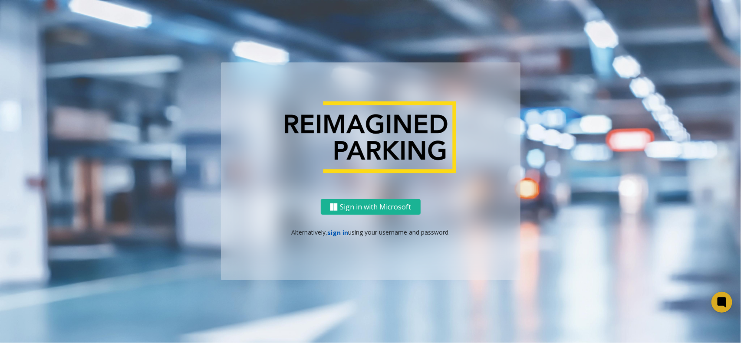
click at [330, 231] on link "sign in" at bounding box center [337, 233] width 21 height 8
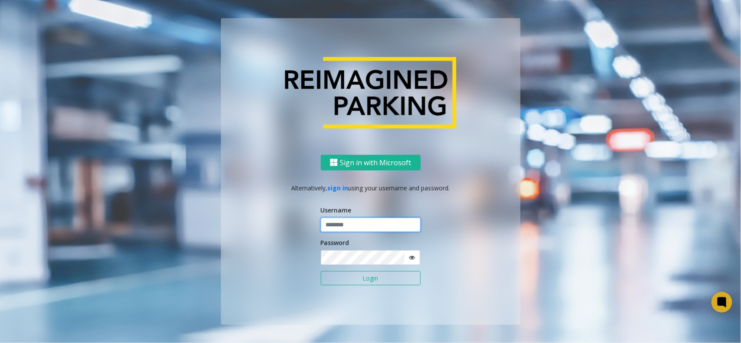
click at [333, 228] on input "text" at bounding box center [371, 225] width 100 height 15
type input "******"
click at [321, 271] on button "Login" at bounding box center [371, 278] width 100 height 15
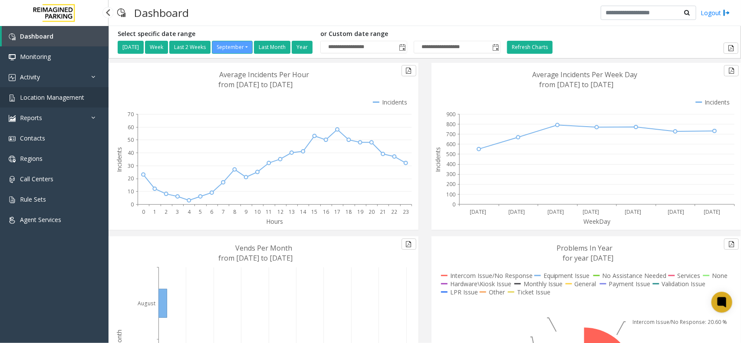
click at [59, 95] on span "Location Management" at bounding box center [52, 97] width 64 height 8
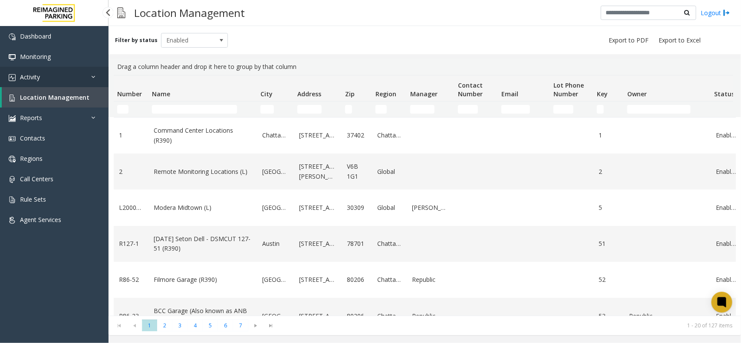
click at [90, 78] on link "Activity" at bounding box center [54, 77] width 108 height 20
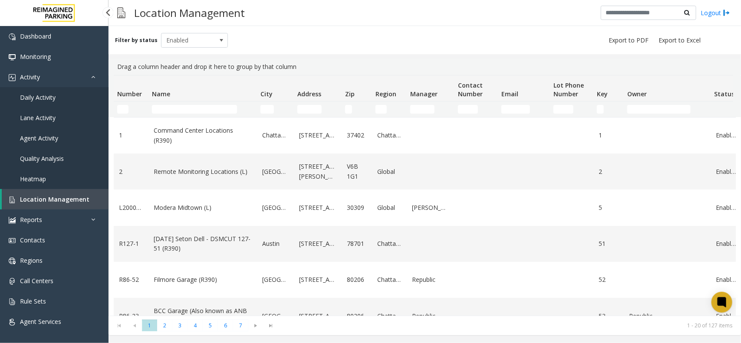
click at [55, 101] on link "Daily Activity" at bounding box center [54, 97] width 108 height 20
click at [43, 98] on app-root "Dashboard Monitoring Activity Daily Activity Lane Activity Agent Activity Quali…" at bounding box center [370, 171] width 741 height 343
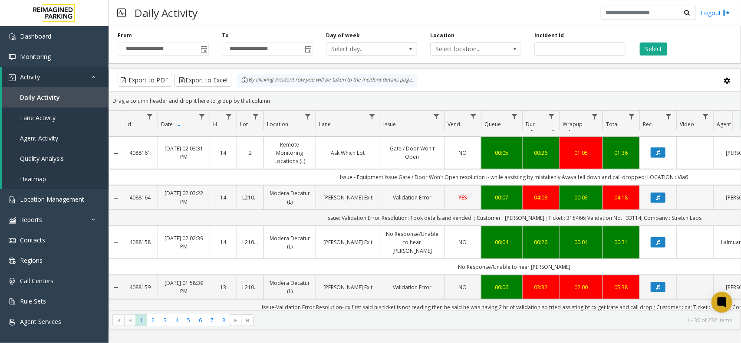
scroll to position [217, 0]
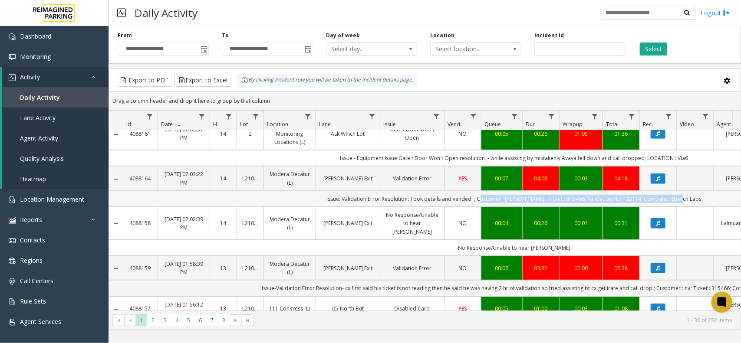
drag, startPoint x: 685, startPoint y: 184, endPoint x: 491, endPoint y: 189, distance: 194.0
click at [491, 191] on td "Issue: Validation Error Resolution: Took details and vended. ; Customer : Chris…" at bounding box center [514, 199] width 782 height 16
copy td "Customer : Chris ; Ticket : 315466; Validation No. : 33114; Company : Stretch L…"
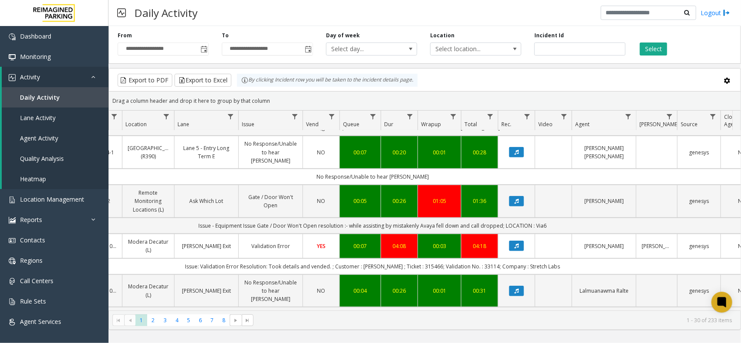
scroll to position [0, 0]
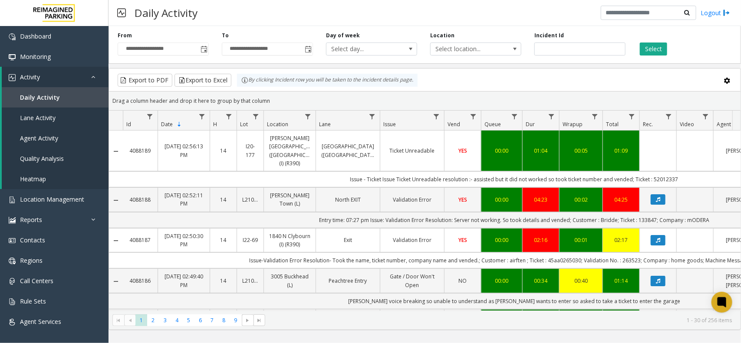
scroll to position [217, 141]
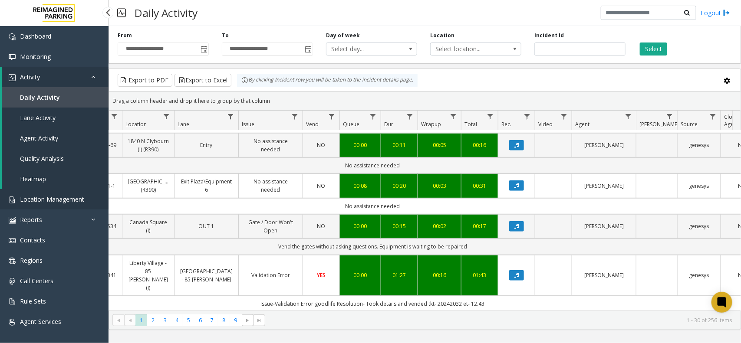
click at [83, 200] on link "Location Management" at bounding box center [54, 199] width 108 height 20
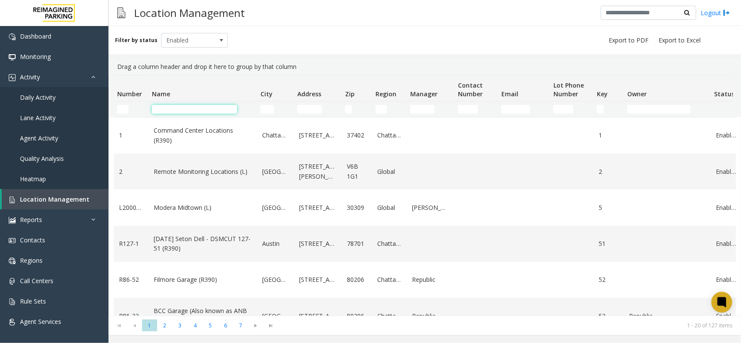
click at [195, 112] on input "Name Filter" at bounding box center [194, 109] width 85 height 9
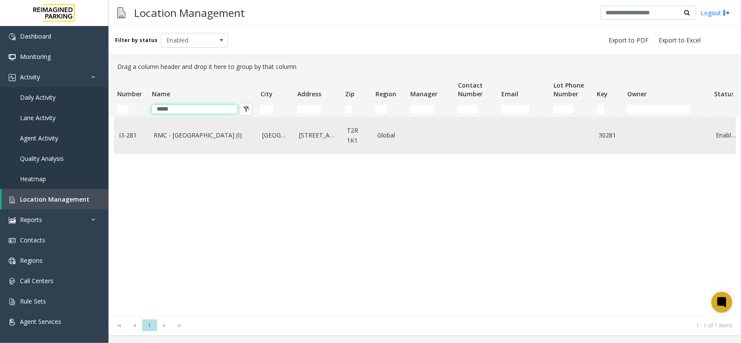
type input "*****"
click at [184, 142] on td "RMC - Mount Royal Village (I)" at bounding box center [202, 136] width 108 height 36
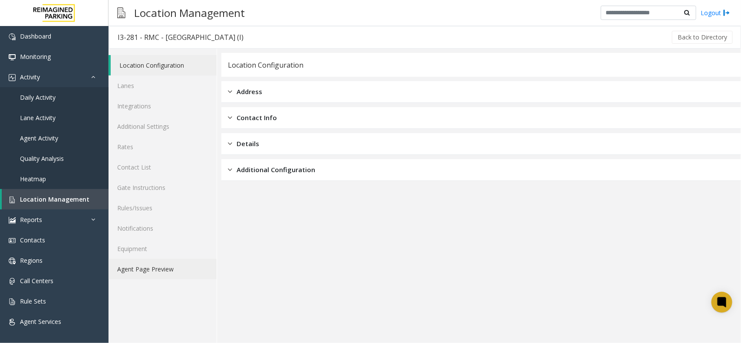
click at [158, 268] on link "Agent Page Preview" at bounding box center [162, 269] width 108 height 20
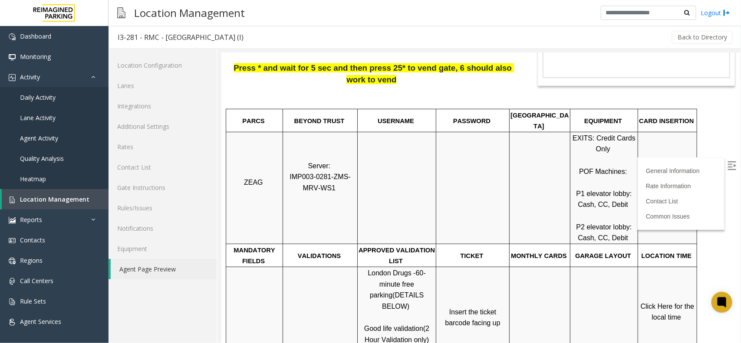
scroll to position [163, 0]
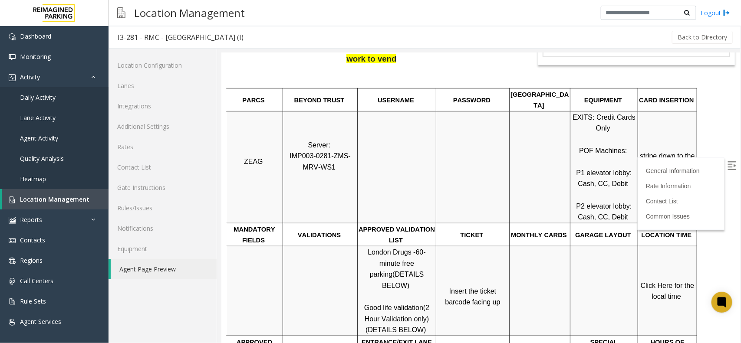
click at [727, 170] on img at bounding box center [731, 165] width 9 height 9
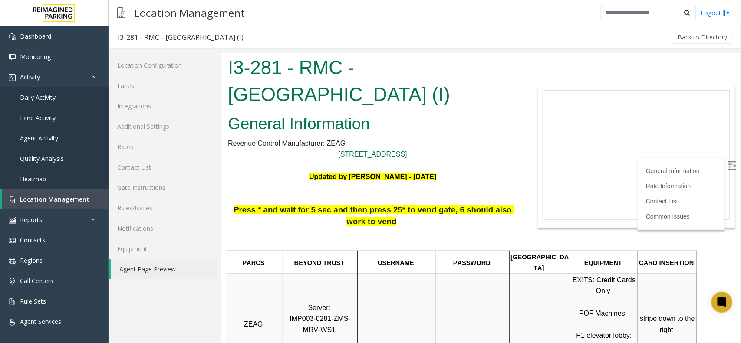
scroll to position [54, 0]
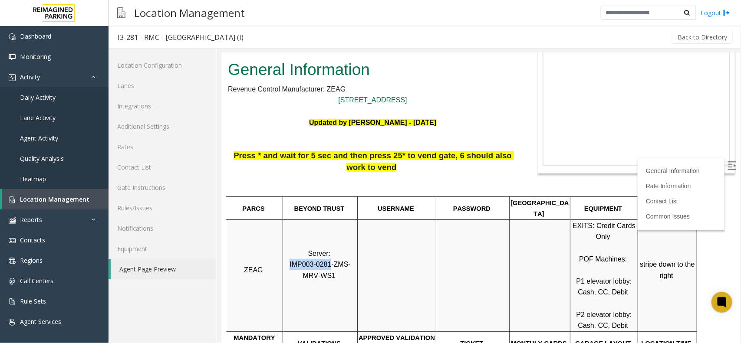
drag, startPoint x: 322, startPoint y: 254, endPoint x: 285, endPoint y: 255, distance: 37.3
click at [289, 260] on span "IMP003-0281-ZMS-MRV-WS1" at bounding box center [319, 269] width 61 height 19
click at [131, 152] on link "Rates" at bounding box center [162, 147] width 108 height 20
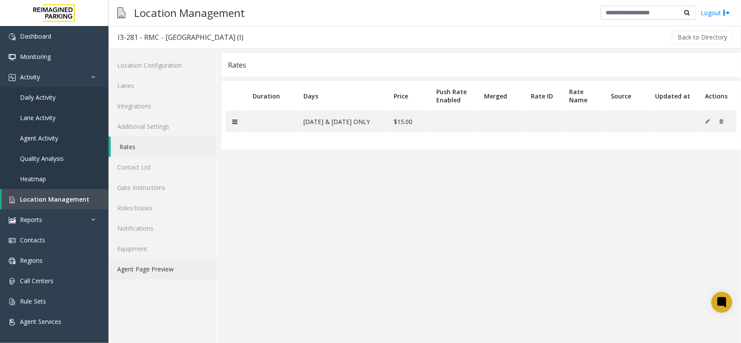
click at [137, 275] on link "Agent Page Preview" at bounding box center [162, 269] width 108 height 20
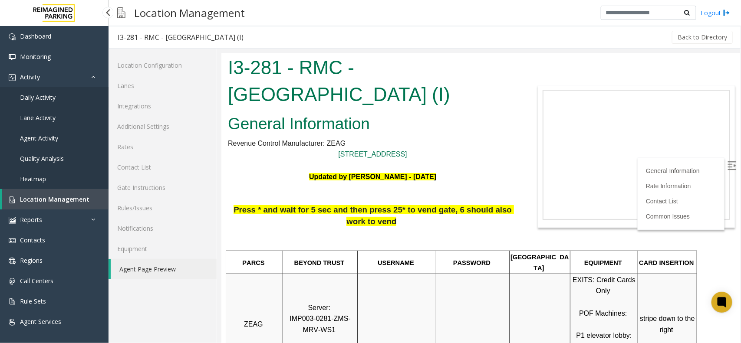
click at [88, 100] on link "Daily Activity" at bounding box center [54, 97] width 108 height 20
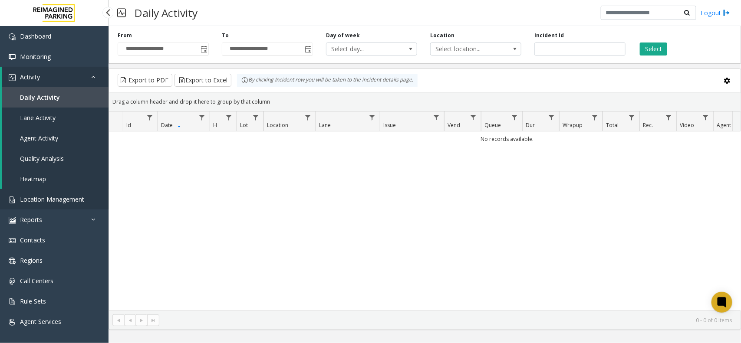
click at [72, 202] on span "Location Management" at bounding box center [52, 199] width 64 height 8
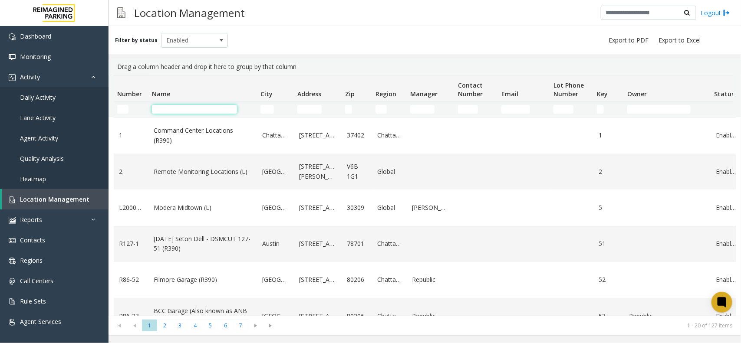
click at [215, 108] on input "Name Filter" at bounding box center [194, 109] width 85 height 9
click at [197, 108] on input "Name Filter" at bounding box center [194, 109] width 85 height 9
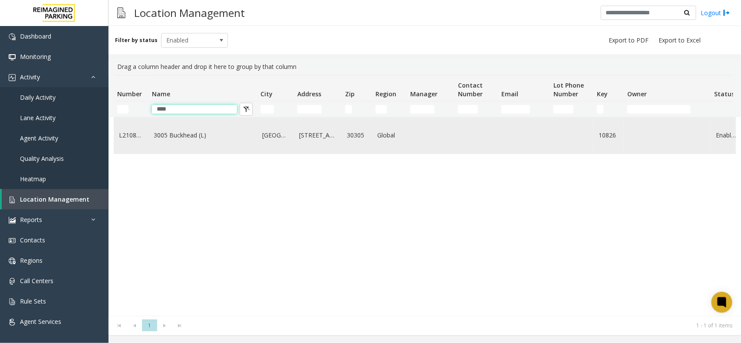
type input "****"
click at [185, 140] on link "3005 Buckhead (L)" at bounding box center [203, 136] width 98 height 10
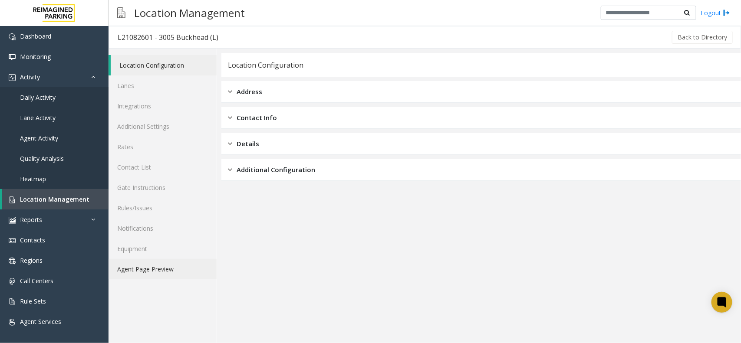
click at [171, 267] on link "Agent Page Preview" at bounding box center [162, 269] width 108 height 20
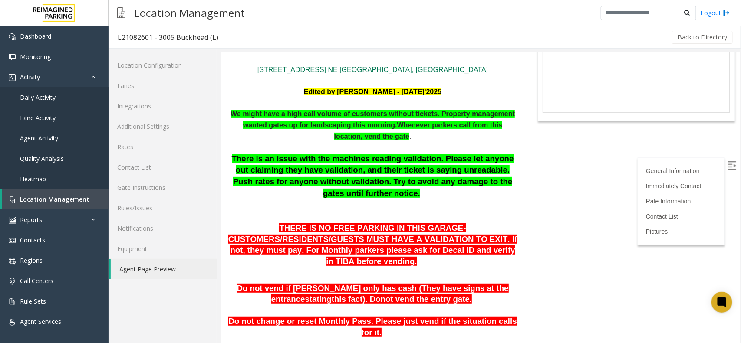
scroll to position [108, 0]
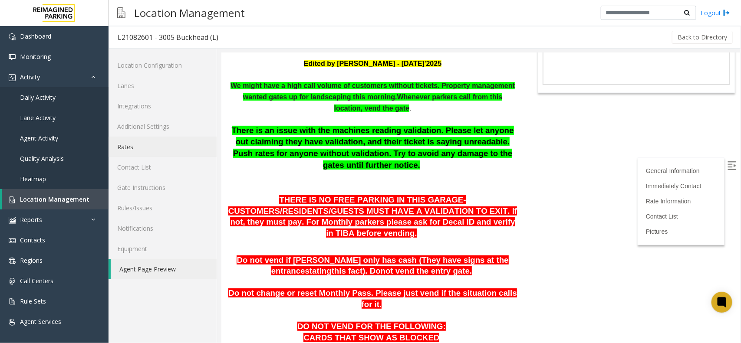
click at [148, 146] on link "Rates" at bounding box center [162, 147] width 108 height 20
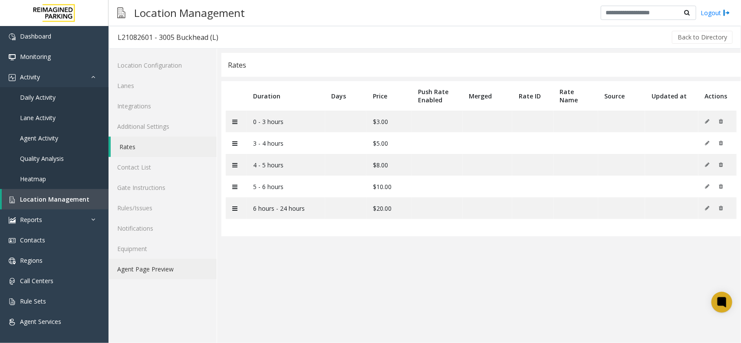
click at [166, 265] on link "Agent Page Preview" at bounding box center [162, 269] width 108 height 20
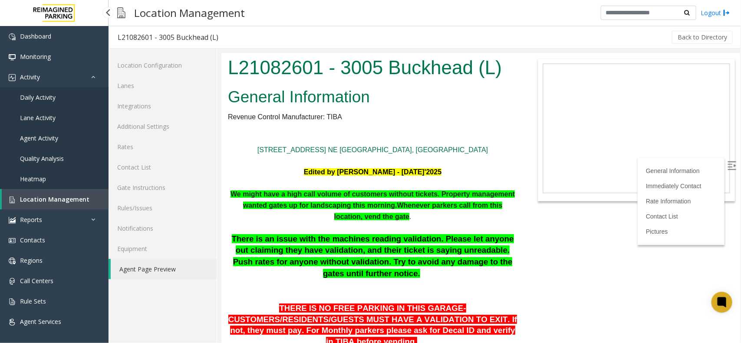
click at [44, 96] on span "Daily Activity" at bounding box center [38, 97] width 36 height 8
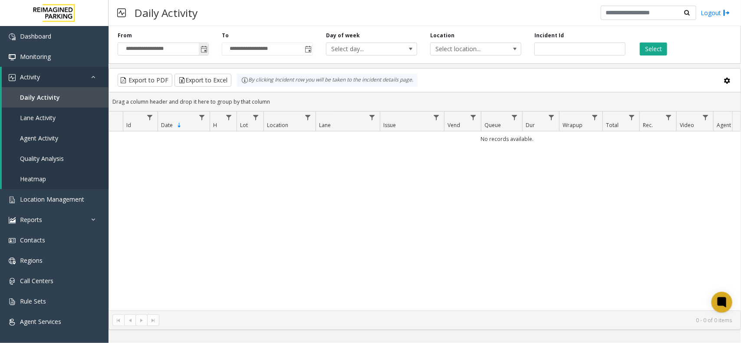
click at [207, 51] on span "Toggle popup" at bounding box center [203, 49] width 7 height 7
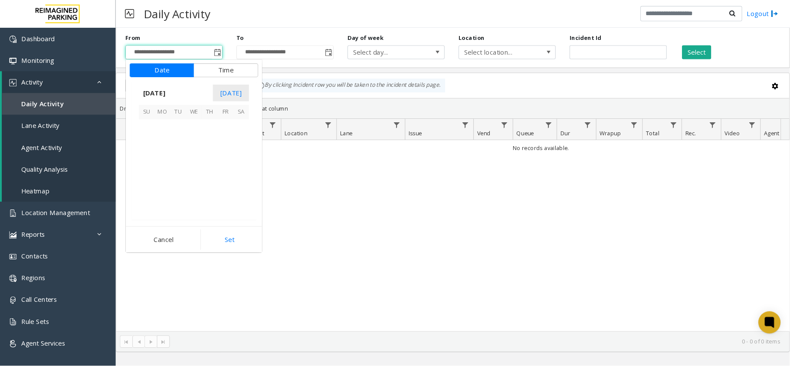
scroll to position [155682, 0]
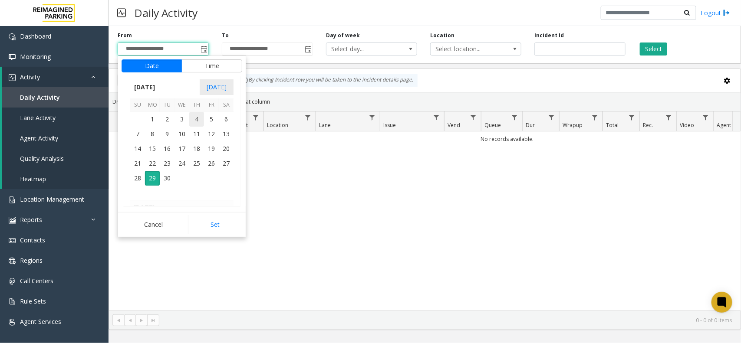
click at [189, 118] on span "4" at bounding box center [196, 119] width 15 height 15
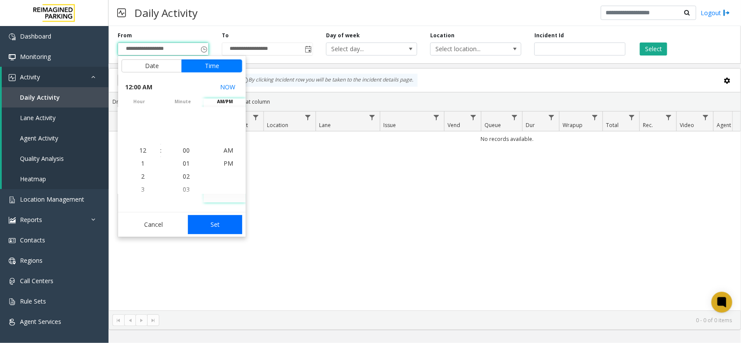
click at [215, 231] on button "Set" at bounding box center [215, 224] width 55 height 19
type input "**********"
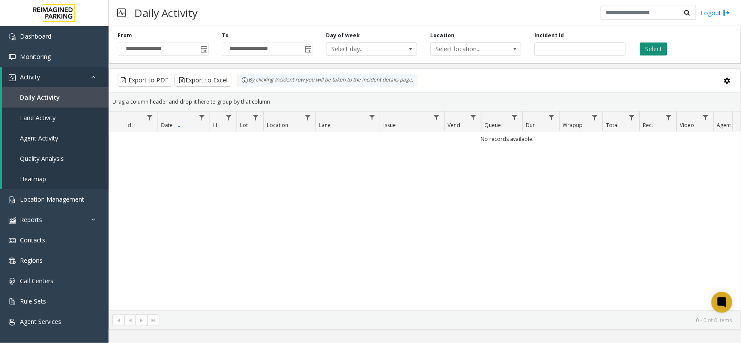
click at [660, 49] on button "Select" at bounding box center [653, 49] width 27 height 13
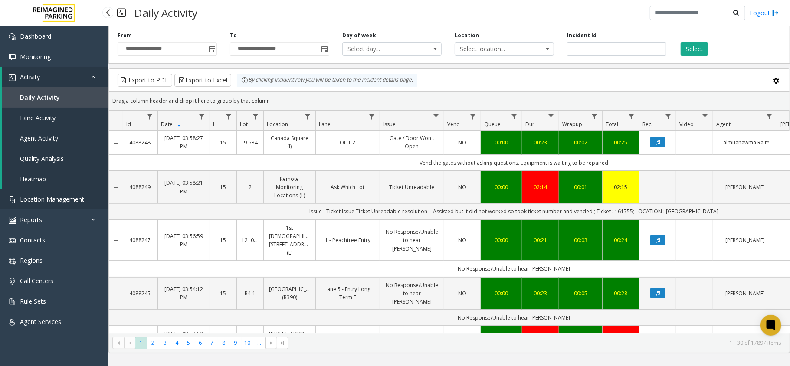
drag, startPoint x: 0, startPoint y: 0, endPoint x: 101, endPoint y: 199, distance: 223.0
click at [101, 199] on link "Location Management" at bounding box center [54, 199] width 108 height 20
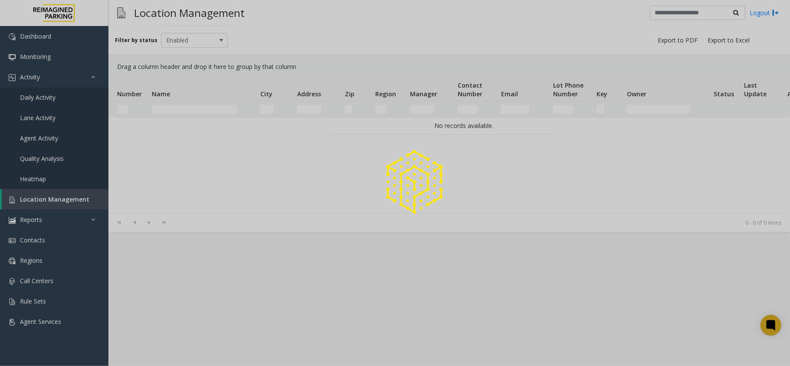
click at [187, 108] on div at bounding box center [395, 183] width 790 height 366
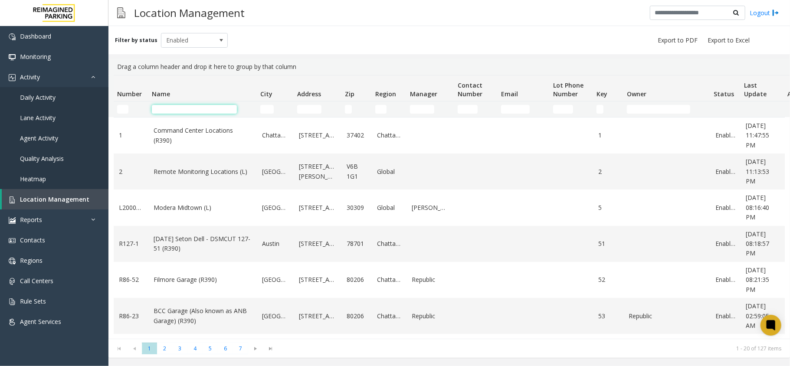
click at [187, 108] on input "Name Filter" at bounding box center [194, 109] width 85 height 9
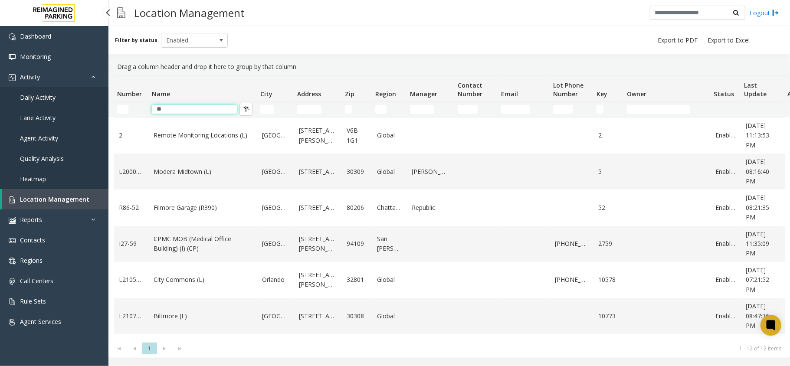
type input "**"
click at [58, 96] on link "Daily Activity" at bounding box center [54, 97] width 108 height 20
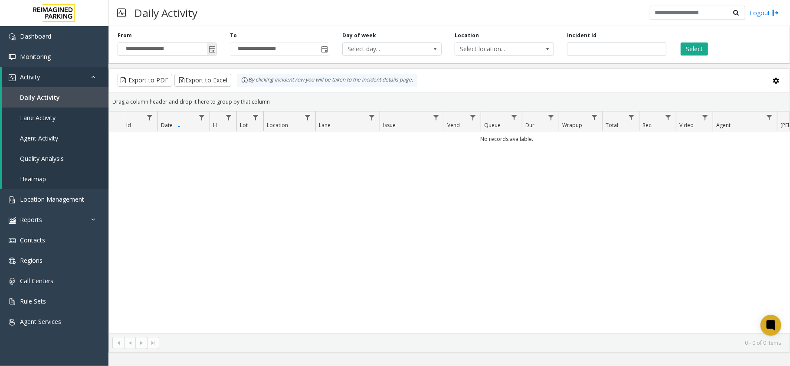
click at [215, 47] on span "Toggle popup" at bounding box center [212, 49] width 7 height 7
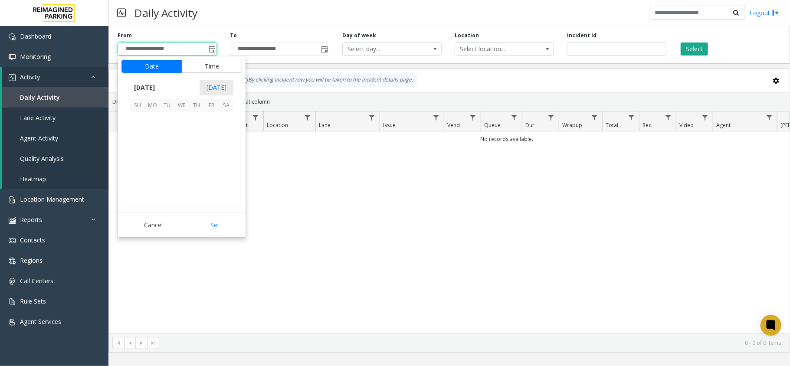
scroll to position [155753, 0]
click at [200, 128] on span "11" at bounding box center [196, 134] width 15 height 15
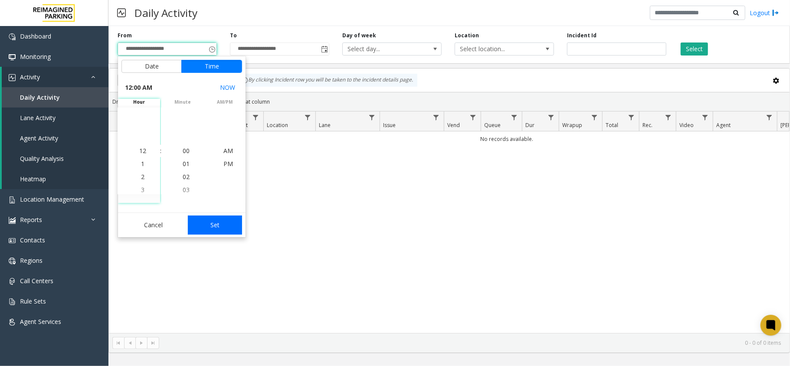
click at [220, 226] on button "Set" at bounding box center [215, 225] width 55 height 19
type input "**********"
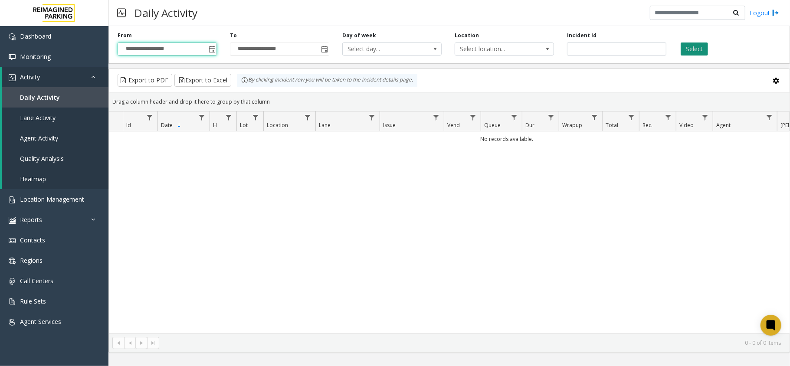
click at [698, 54] on button "Select" at bounding box center [694, 49] width 27 height 13
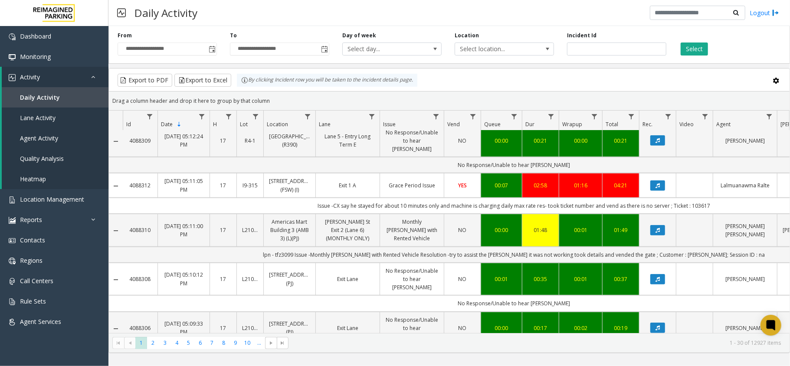
scroll to position [463, 0]
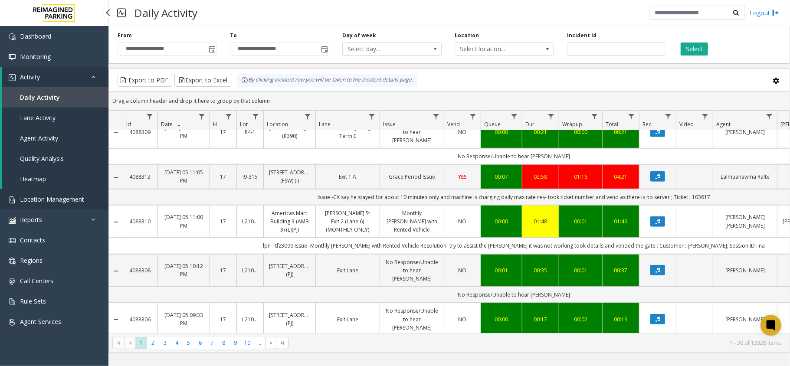
click at [73, 202] on span "Location Management" at bounding box center [52, 199] width 64 height 8
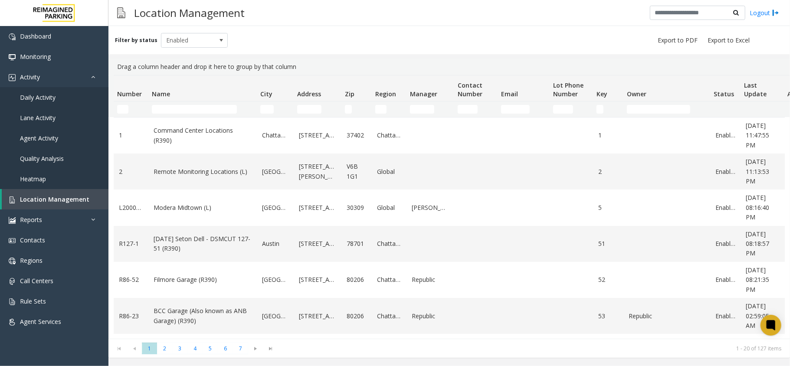
click at [183, 115] on td "Name Filter" at bounding box center [202, 110] width 108 height 16
click at [188, 112] on input "Name Filter" at bounding box center [194, 109] width 85 height 9
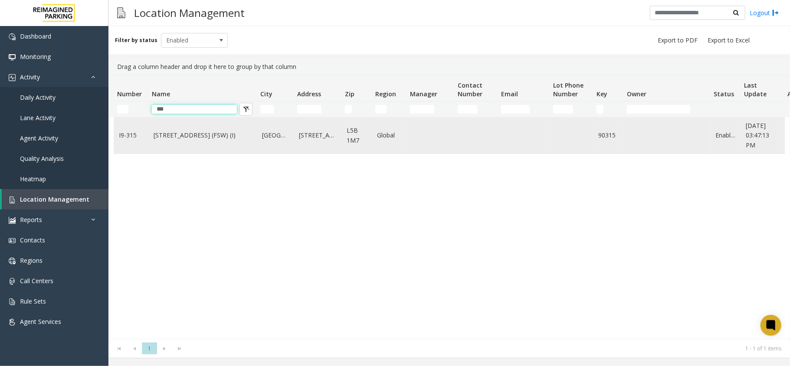
type input "***"
click at [191, 137] on link "[STREET_ADDRESS] (FSW) (I)" at bounding box center [203, 136] width 98 height 10
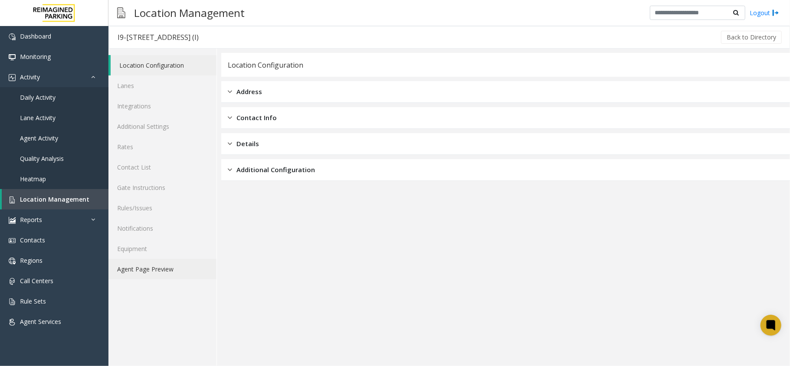
click at [161, 261] on link "Agent Page Preview" at bounding box center [162, 269] width 108 height 20
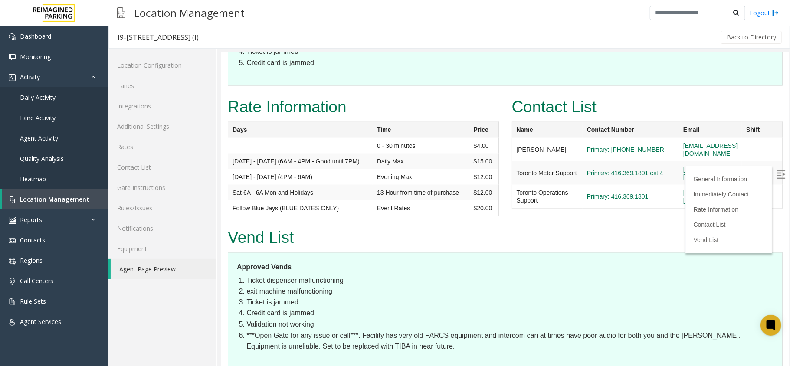
scroll to position [937, 0]
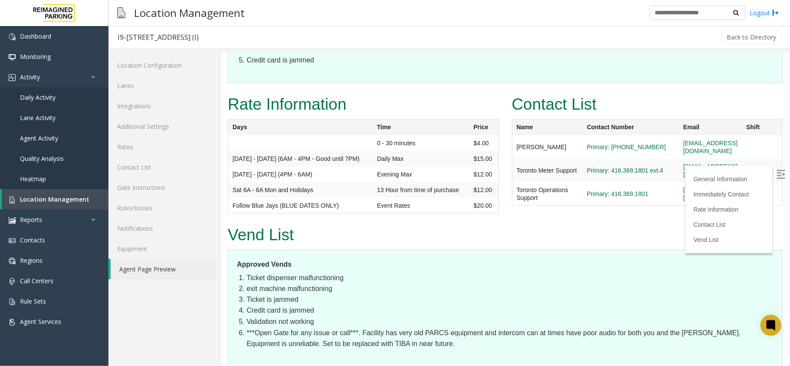
click at [776, 176] on img at bounding box center [780, 174] width 9 height 9
drag, startPoint x: 257, startPoint y: 253, endPoint x: 403, endPoint y: 251, distance: 145.4
click at [403, 328] on li "***Open Gate for any issue or call***. Facility has very old PARCS equipment an…" at bounding box center [509, 339] width 527 height 22
click at [395, 328] on li "***Open Gate for any issue or call***. Facility has very old PARCS equipment an…" at bounding box center [509, 339] width 527 height 22
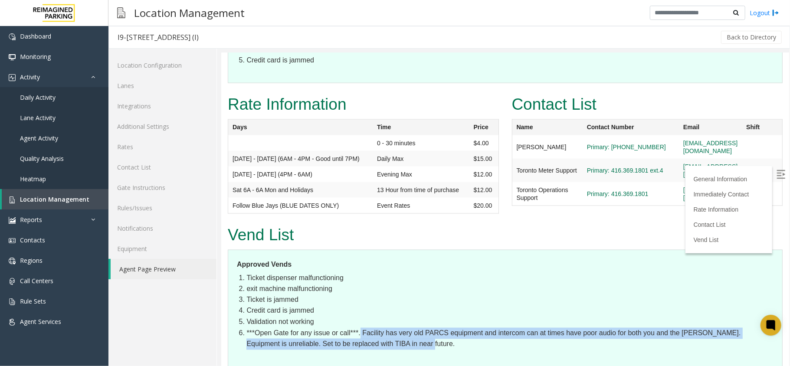
drag, startPoint x: 360, startPoint y: 249, endPoint x: 703, endPoint y: 261, distance: 343.5
click at [703, 328] on li "***Open Gate for any issue or call***. Facility has very old PARCS equipment an…" at bounding box center [509, 339] width 527 height 22
click at [289, 269] on dl "Approved Vends Ticket dispenser malfunctioning exit machine malfunctioning Tick…" at bounding box center [504, 309] width 555 height 118
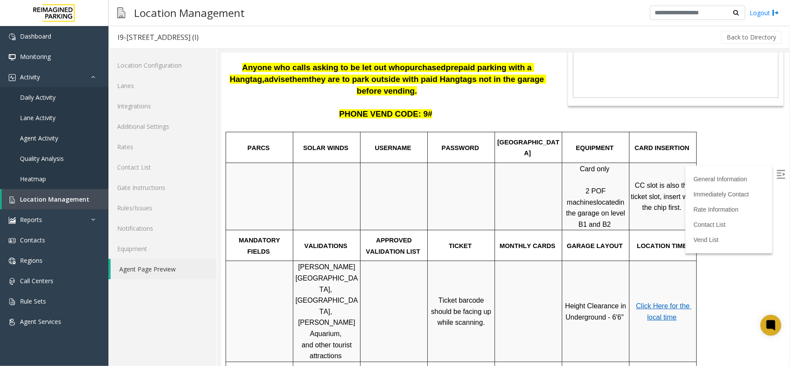
scroll to position [115, 0]
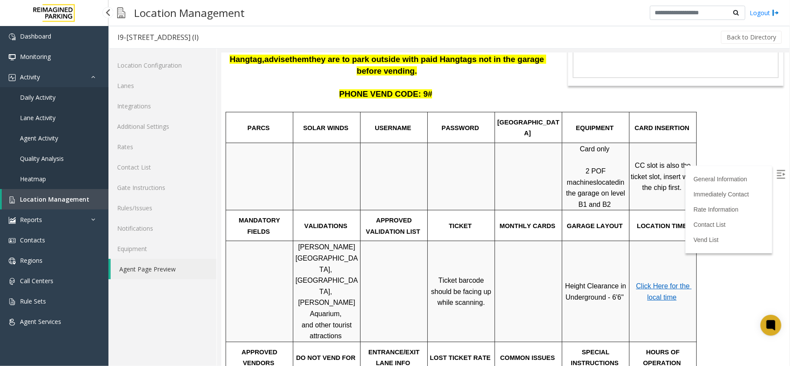
click at [38, 205] on link "Location Management" at bounding box center [55, 199] width 107 height 20
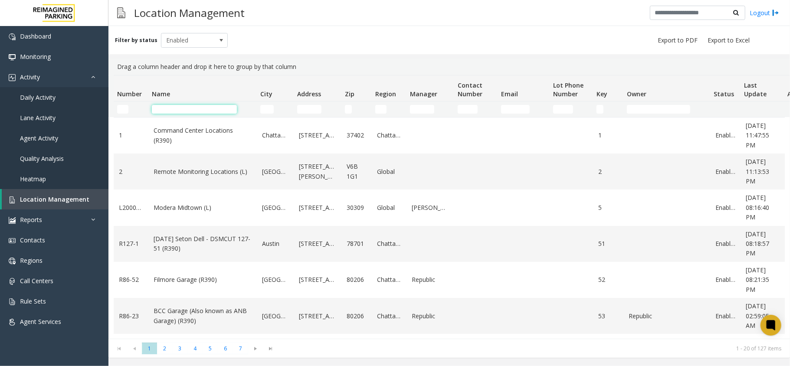
click at [210, 106] on input "Name Filter" at bounding box center [194, 109] width 85 height 9
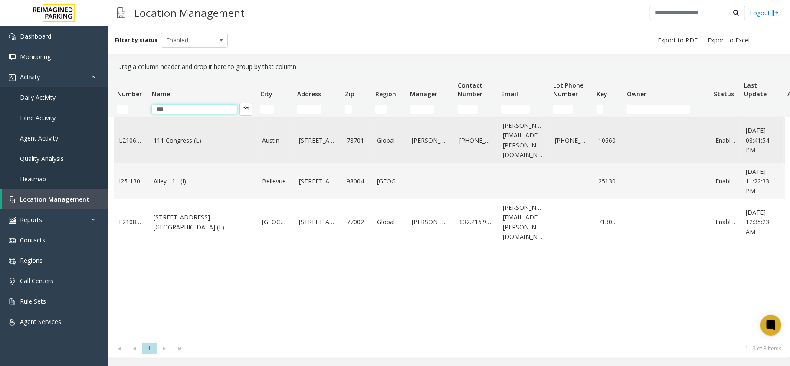
type input "***"
click at [200, 136] on link "111 Congress (L)" at bounding box center [203, 141] width 98 height 10
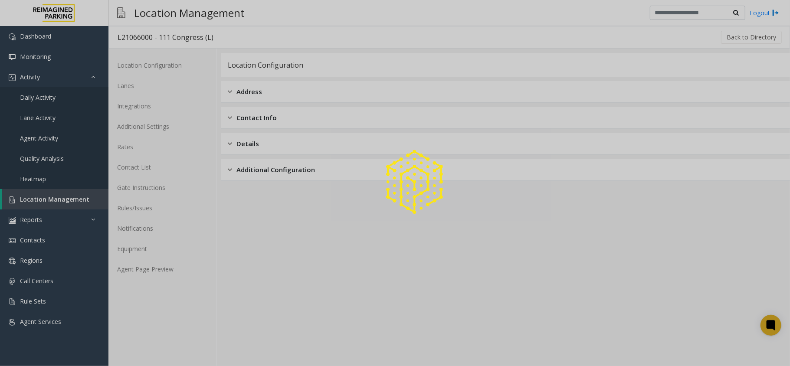
click at [157, 275] on div at bounding box center [395, 183] width 790 height 366
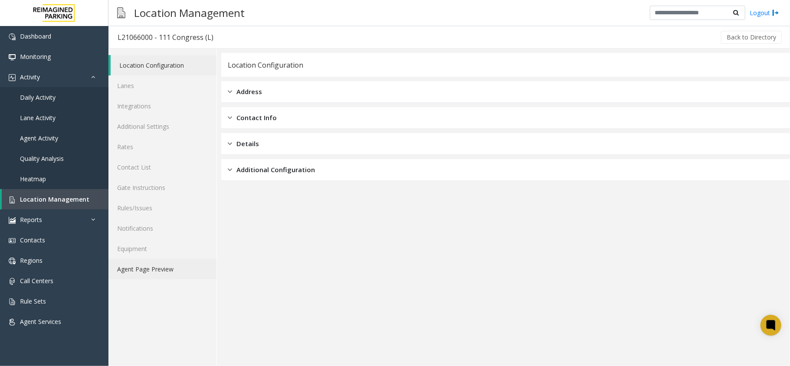
click at [157, 275] on link "Agent Page Preview" at bounding box center [162, 269] width 108 height 20
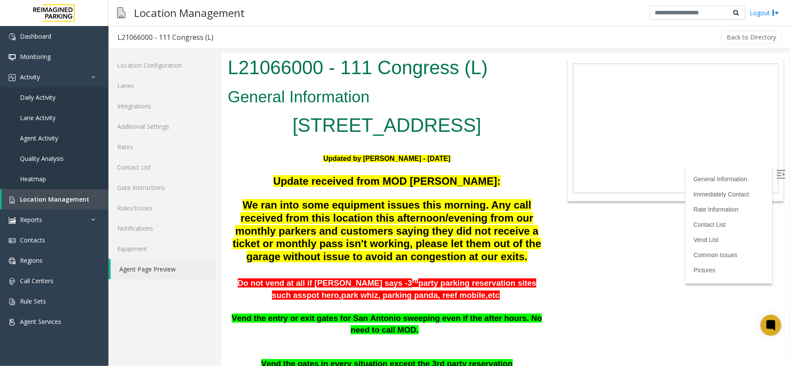
scroll to position [174, 0]
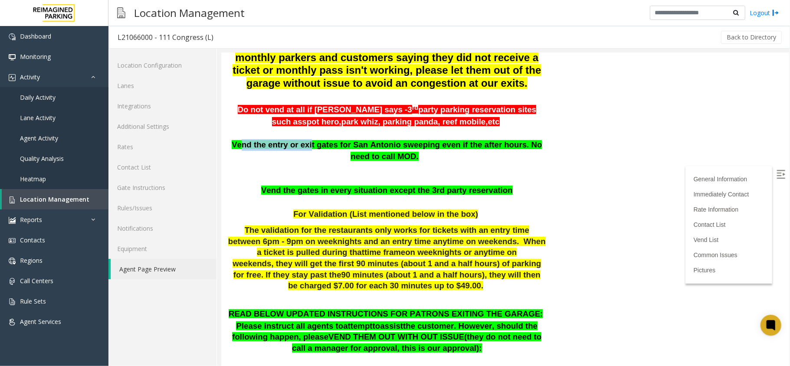
drag, startPoint x: 234, startPoint y: 143, endPoint x: 299, endPoint y: 141, distance: 64.2
click at [299, 141] on span "Vend the entry or exit gates for San Antonio sweeping even if the after hours. …" at bounding box center [386, 150] width 310 height 21
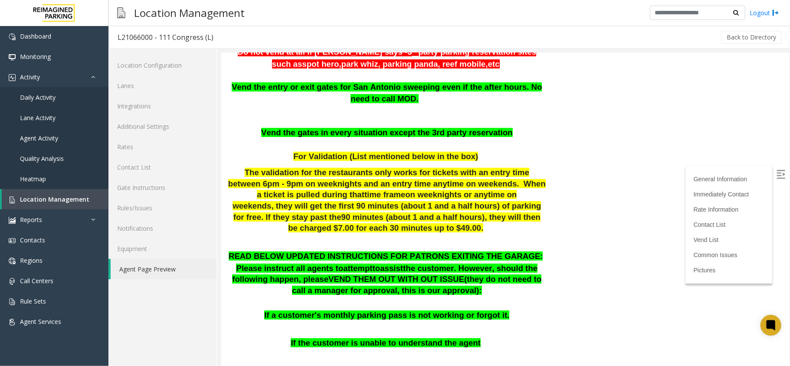
drag, startPoint x: 257, startPoint y: 242, endPoint x: 284, endPoint y: 252, distance: 28.7
click at [277, 251] on span "READ BELOW UPDATED INSTRUCTIONS FOR PATRONS EXITING THE GARAGE:" at bounding box center [385, 255] width 315 height 9
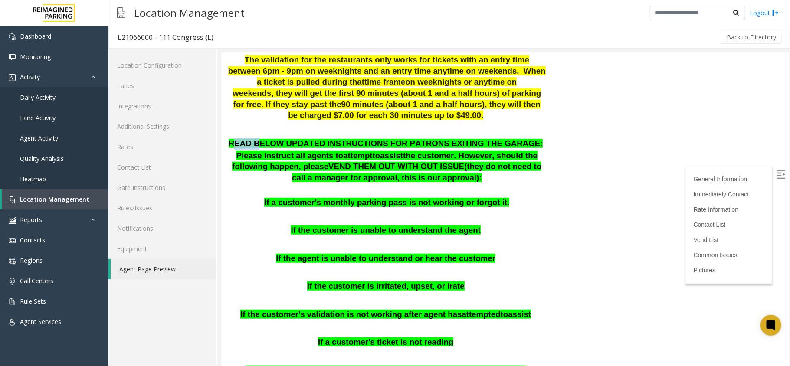
scroll to position [347, 0]
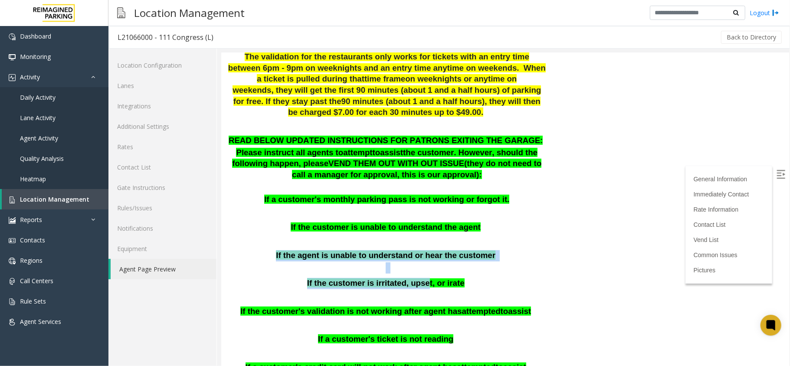
drag, startPoint x: 285, startPoint y: 249, endPoint x: 420, endPoint y: 272, distance: 136.9
click at [420, 272] on div "READ BELOW UPDATED INSTRUCTIONS FOR PATRONS EXITING THE GARAGE: Please instruct…" at bounding box center [386, 273] width 319 height 277
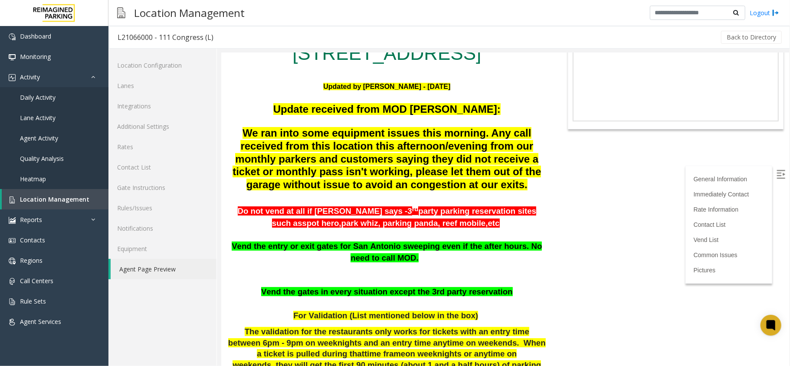
scroll to position [58, 0]
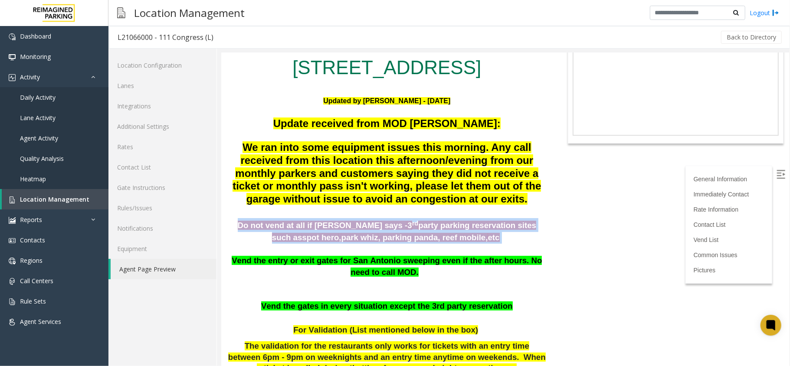
drag, startPoint x: 229, startPoint y: 227, endPoint x: 460, endPoint y: 238, distance: 230.7
click at [460, 238] on p "Do not vend at all if parker says - 3 rd party parking reservation sites such a…" at bounding box center [386, 230] width 319 height 25
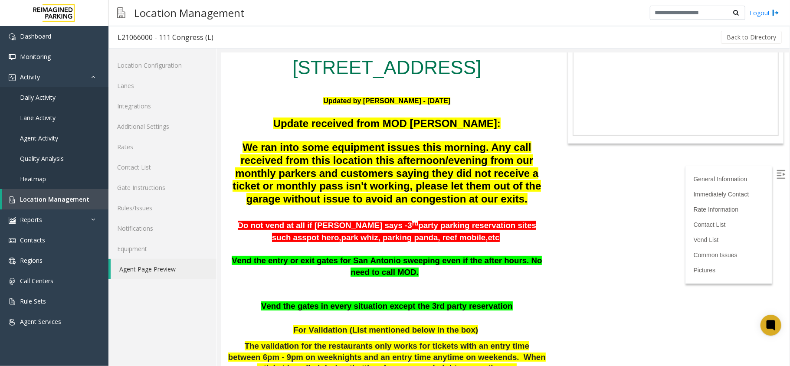
click at [245, 201] on span "We ran into some equipment issues this morning. Any call received from this loc…" at bounding box center [386, 172] width 309 height 63
drag, startPoint x: 231, startPoint y: 226, endPoint x: 322, endPoint y: 230, distance: 91.7
click at [322, 230] on p "Do not vend at all if parker says - 3 rd party parking reservation sites such a…" at bounding box center [386, 230] width 319 height 25
click at [245, 227] on span "Do not vend at all if parker says -" at bounding box center [322, 224] width 170 height 9
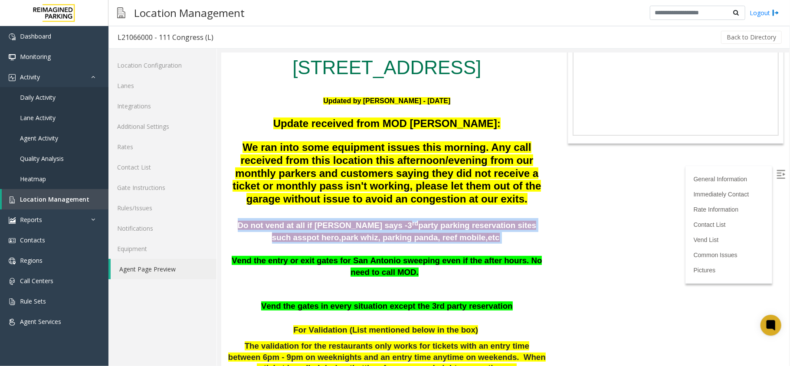
drag, startPoint x: 228, startPoint y: 227, endPoint x: 451, endPoint y: 250, distance: 224.2
click at [451, 250] on div "Do not vend at all if parker says - 3 rd party parking reservation sites such a…" at bounding box center [386, 320] width 319 height 205
click at [378, 240] on span ", parking panda, reef mobile," at bounding box center [433, 237] width 110 height 9
drag, startPoint x: 235, startPoint y: 225, endPoint x: 418, endPoint y: 251, distance: 184.9
click at [418, 251] on div "Do not vend at all if parker says - 3 rd party parking reservation sites such a…" at bounding box center [386, 320] width 319 height 205
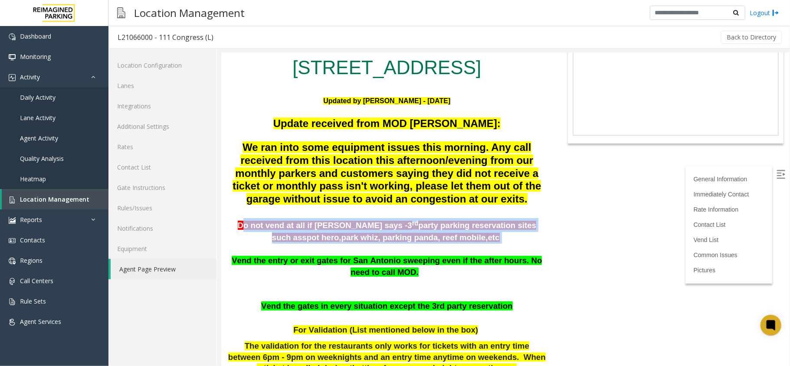
click at [453, 237] on p "Do not vend at all if parker says - 3 rd party parking reservation sites such a…" at bounding box center [386, 230] width 319 height 25
drag, startPoint x: 453, startPoint y: 239, endPoint x: 226, endPoint y: 221, distance: 228.1
click at [437, 243] on p at bounding box center [386, 249] width 319 height 12
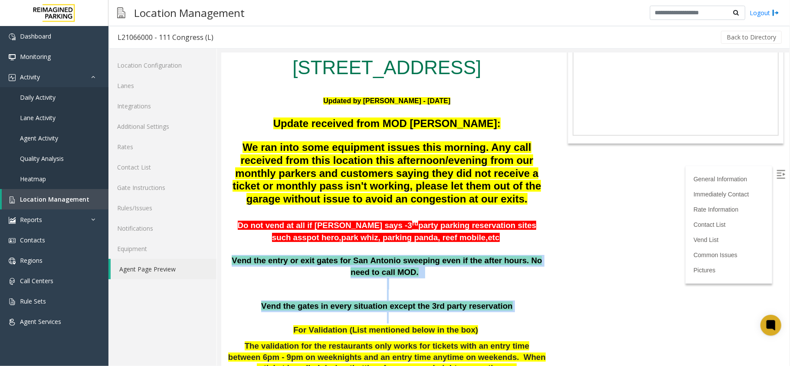
drag, startPoint x: 224, startPoint y: 261, endPoint x: 493, endPoint y: 314, distance: 273.7
click at [401, 291] on p at bounding box center [386, 294] width 319 height 11
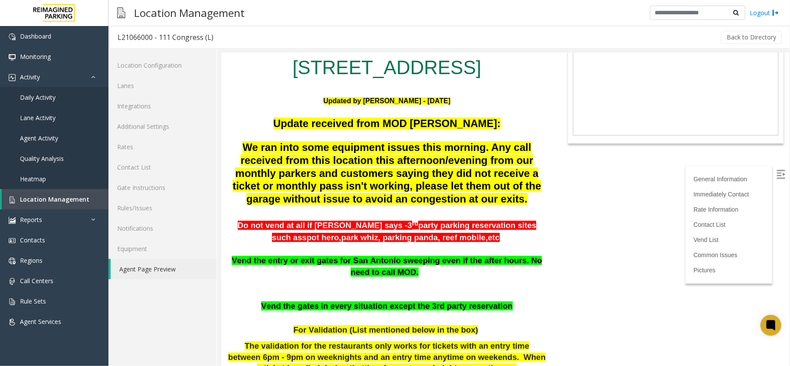
drag, startPoint x: 517, startPoint y: 309, endPoint x: 339, endPoint y: 317, distance: 178.1
click at [339, 317] on div "Do not vend at all if parker says - 3 rd party parking reservation sites such a…" at bounding box center [386, 320] width 319 height 205
click at [292, 315] on p at bounding box center [386, 317] width 319 height 11
drag, startPoint x: 276, startPoint y: 308, endPoint x: 386, endPoint y: 309, distance: 109.8
click at [386, 309] on b "Vend the gates in every situation except the 3rd party reservation" at bounding box center [387, 305] width 252 height 9
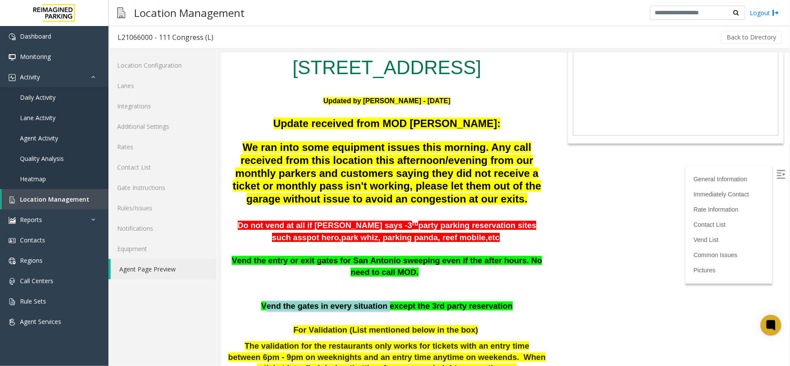
click at [388, 309] on b "Vend the gates in every situation except the 3rd party reservation" at bounding box center [387, 305] width 252 height 9
drag, startPoint x: 382, startPoint y: 302, endPoint x: 411, endPoint y: 307, distance: 29.5
click at [411, 307] on b "Vend the gates in every situation except the 3rd party reservation" at bounding box center [387, 305] width 252 height 9
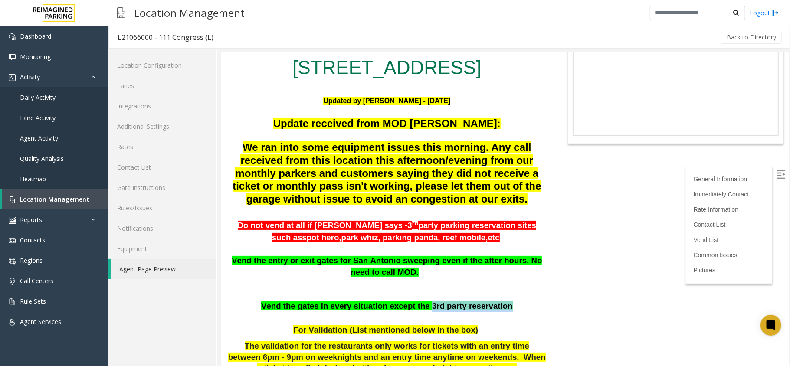
drag, startPoint x: 423, startPoint y: 306, endPoint x: 503, endPoint y: 307, distance: 80.3
click at [503, 307] on p "Vend the gates in every situation except the 3rd party reservation" at bounding box center [386, 306] width 319 height 12
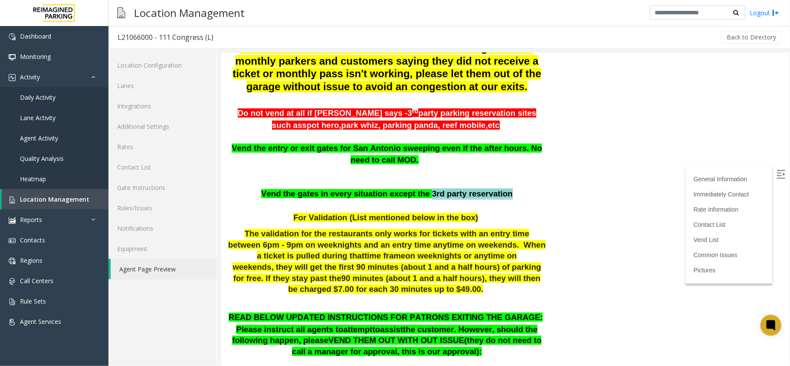
scroll to position [174, 0]
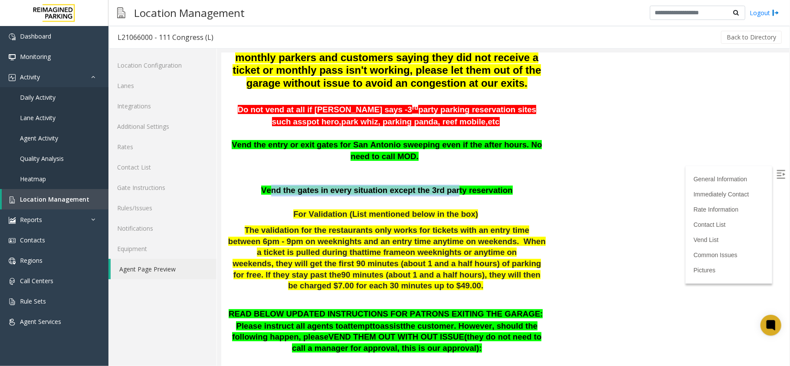
drag, startPoint x: 282, startPoint y: 189, endPoint x: 447, endPoint y: 190, distance: 165.8
click at [447, 190] on b "Vend the gates in every situation except the 3rd party reservation" at bounding box center [387, 189] width 252 height 9
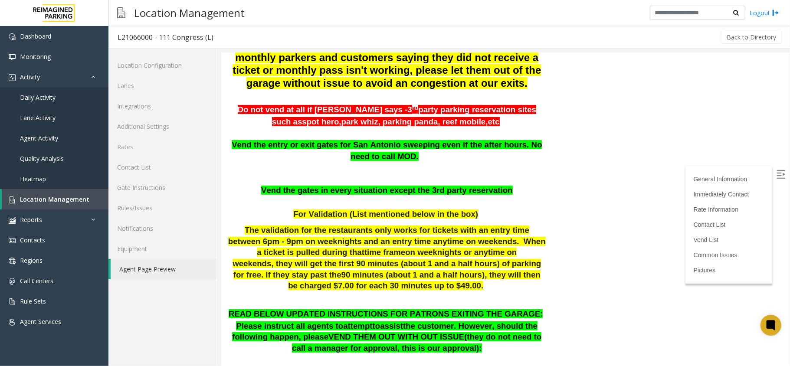
click at [354, 222] on div "Do not vend at all if parker says - 3 rd party parking reservation sites such a…" at bounding box center [386, 204] width 319 height 205
drag, startPoint x: 340, startPoint y: 109, endPoint x: 446, endPoint y: 124, distance: 106.5
click at [446, 124] on p "Do not vend at all if parker says - 3 rd party parking reservation sites such a…" at bounding box center [386, 114] width 319 height 25
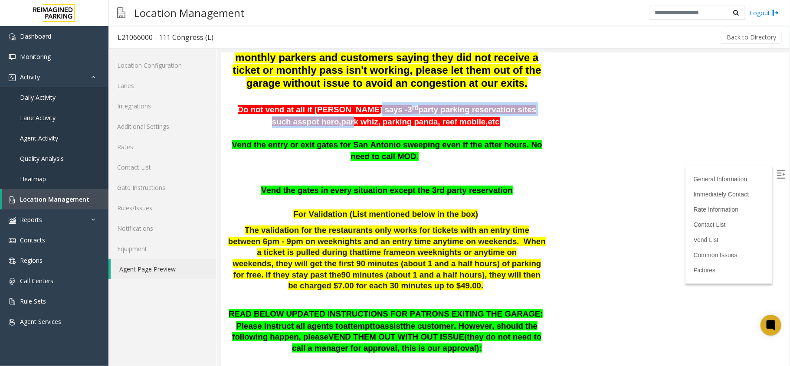
drag, startPoint x: 340, startPoint y: 111, endPoint x: 534, endPoint y: 107, distance: 194.0
click at [534, 107] on p "Do not vend at all if parker says - 3 rd party parking reservation sites such a…" at bounding box center [386, 114] width 319 height 25
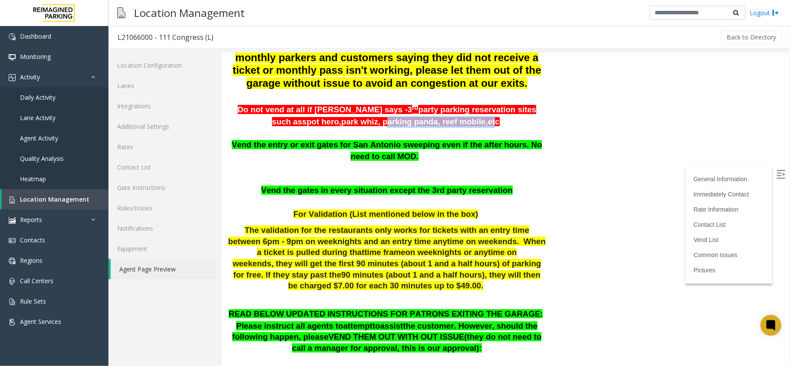
drag, startPoint x: 343, startPoint y: 124, endPoint x: 441, endPoint y: 125, distance: 98.1
click at [441, 125] on span "party parking reservation sites such as spot hero , park whiz , parking panda, …" at bounding box center [404, 115] width 264 height 21
click at [451, 127] on p at bounding box center [386, 133] width 319 height 12
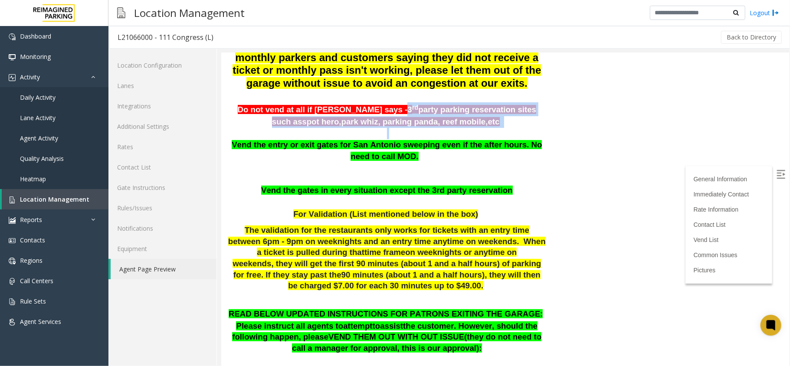
drag, startPoint x: 450, startPoint y: 126, endPoint x: 350, endPoint y: 107, distance: 101.7
click at [350, 107] on div "Do not vend at all if parker says - 3 rd party parking reservation sites such a…" at bounding box center [386, 204] width 319 height 205
click at [398, 131] on p at bounding box center [386, 133] width 319 height 12
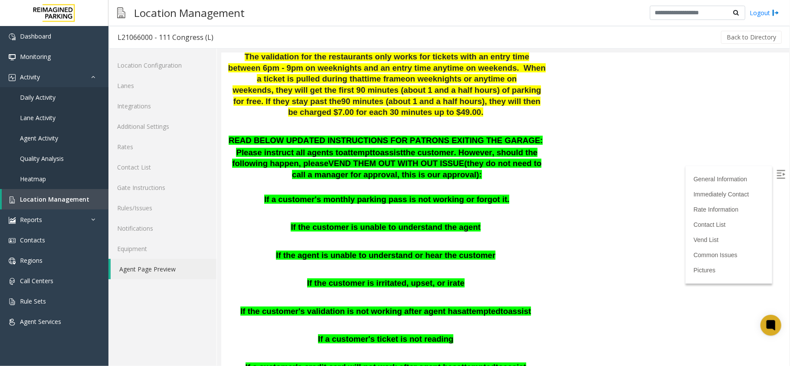
scroll to position [405, 0]
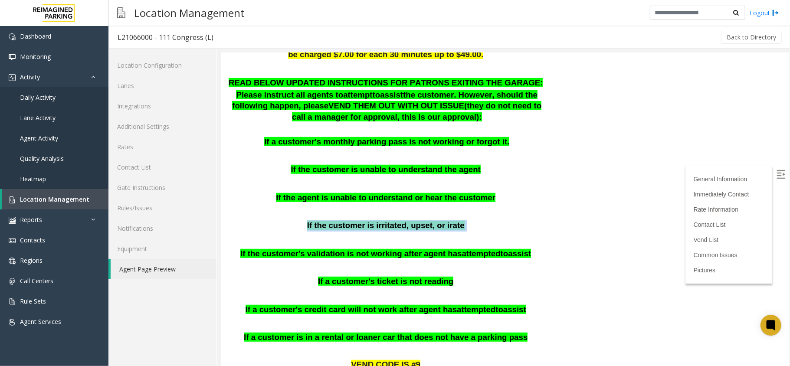
drag, startPoint x: 307, startPoint y: 214, endPoint x: 460, endPoint y: 216, distance: 153.2
click at [460, 220] on p "If the customer is irritated, upset, or irate" at bounding box center [386, 225] width 319 height 11
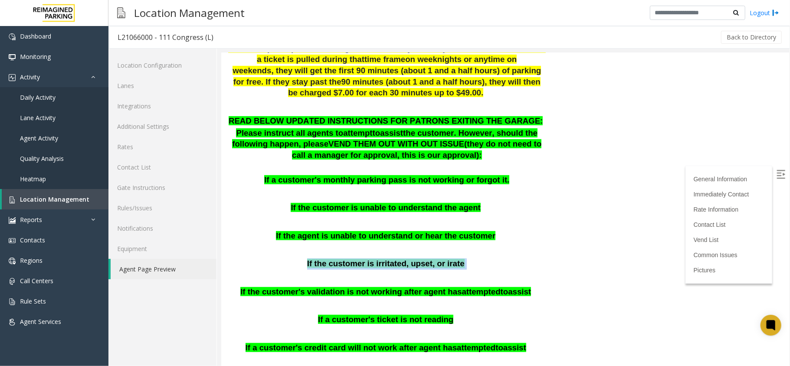
scroll to position [347, 0]
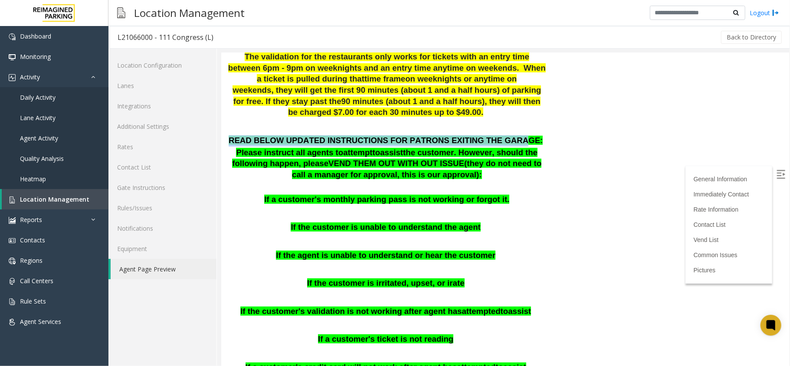
drag, startPoint x: 253, startPoint y: 126, endPoint x: 500, endPoint y: 131, distance: 246.6
click at [500, 135] on span "READ BELOW UPDATED INSTRUCTIONS FOR PATRONS EXITING THE GARAGE:" at bounding box center [385, 139] width 315 height 9
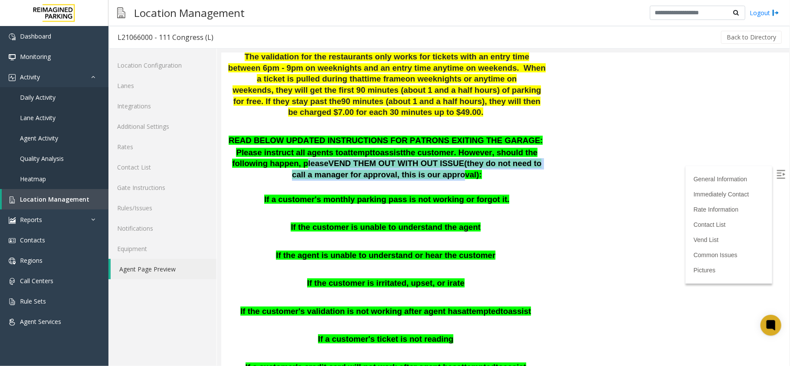
drag, startPoint x: 264, startPoint y: 152, endPoint x: 417, endPoint y: 161, distance: 153.0
click at [417, 161] on span "Please instruct all agents to attempt to assist the customer. However, should t…" at bounding box center [386, 163] width 309 height 31
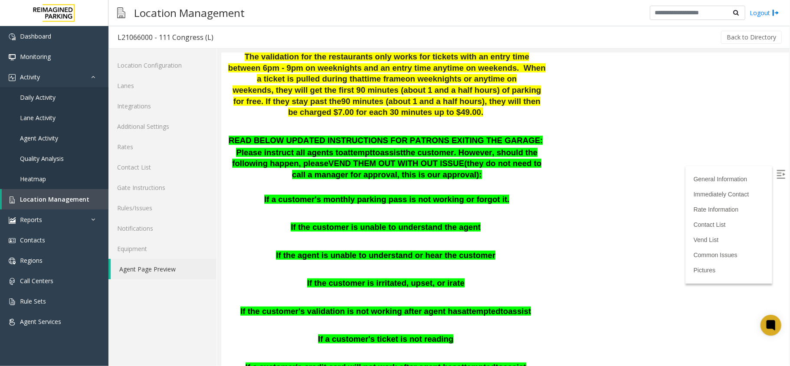
drag, startPoint x: 348, startPoint y: 172, endPoint x: 353, endPoint y: 171, distance: 5.4
click at [348, 181] on p at bounding box center [386, 186] width 319 height 11
drag, startPoint x: 367, startPoint y: 161, endPoint x: 436, endPoint y: 174, distance: 70.3
click at [436, 174] on div "Please instruct all agents to attempt to assist the customer. However, should t…" at bounding box center [386, 176] width 319 height 58
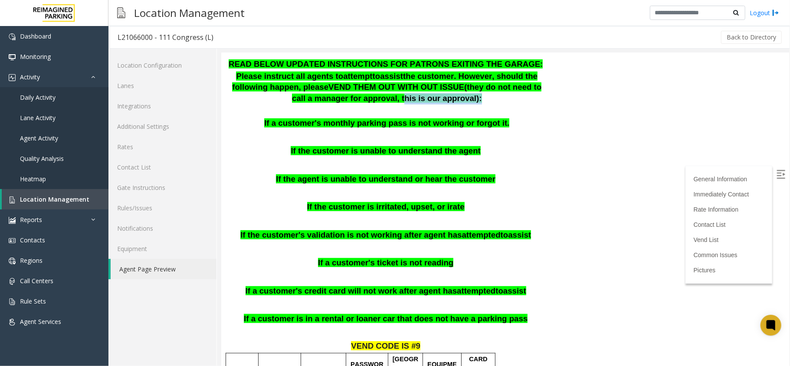
scroll to position [405, 0]
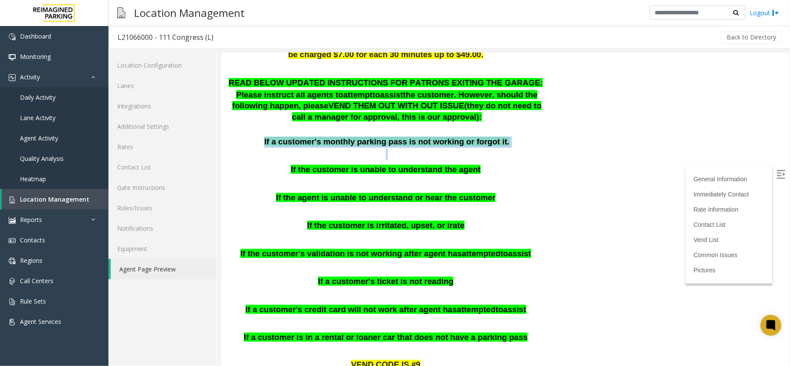
drag, startPoint x: 277, startPoint y: 137, endPoint x: 424, endPoint y: 139, distance: 146.7
click at [424, 139] on div "READ BELOW UPDATED INSTRUCTIONS FOR PATRONS EXITING THE GARAGE: Please instruct…" at bounding box center [386, 215] width 319 height 277
click at [305, 154] on div "READ BELOW UPDATED INSTRUCTIONS FOR PATRONS EXITING THE GARAGE: Please instruct…" at bounding box center [386, 215] width 319 height 277
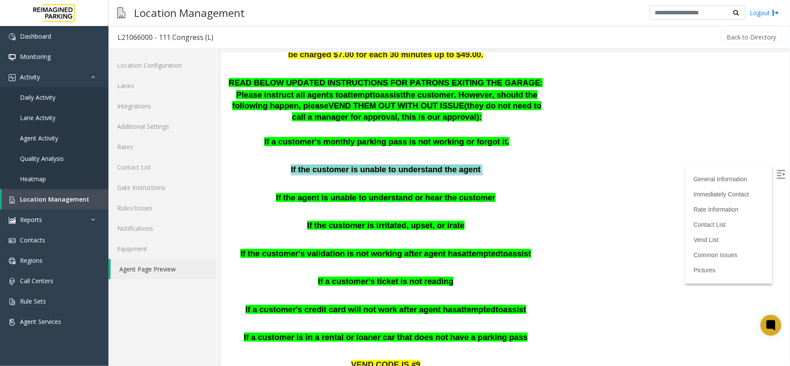
drag, startPoint x: 288, startPoint y: 159, endPoint x: 470, endPoint y: 166, distance: 182.4
click at [470, 166] on p "If the customer is unable to understand the agent" at bounding box center [386, 169] width 319 height 11
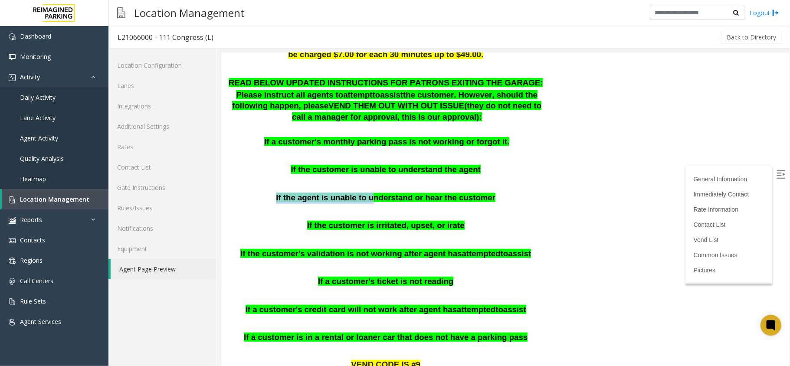
drag, startPoint x: 283, startPoint y: 190, endPoint x: 374, endPoint y: 181, distance: 91.5
click at [374, 181] on div "READ BELOW UPDATED INSTRUCTIONS FOR PATRONS EXITING THE GARAGE: Please instruct…" at bounding box center [386, 215] width 319 height 277
drag, startPoint x: 306, startPoint y: 216, endPoint x: 377, endPoint y: 221, distance: 71.8
click at [377, 221] on p "If the customer is irritated, upset, or irate" at bounding box center [386, 225] width 319 height 11
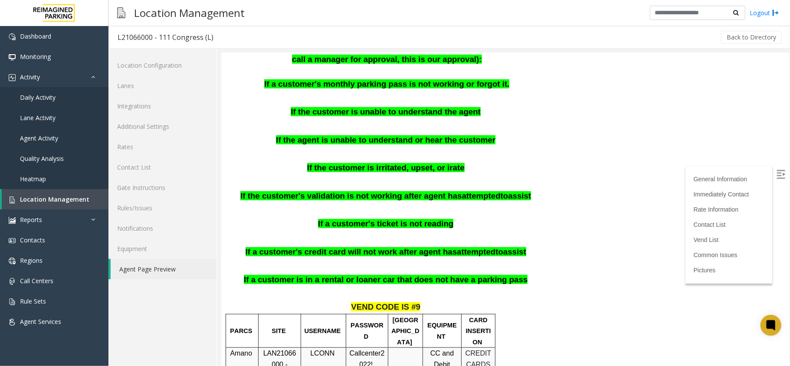
click at [312, 174] on p at bounding box center [386, 179] width 319 height 11
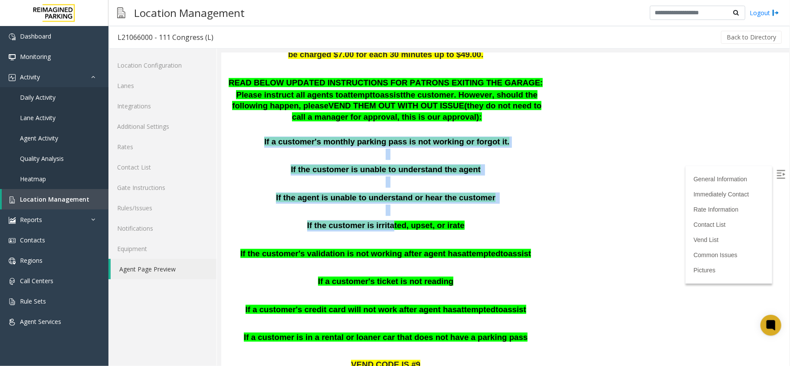
drag, startPoint x: 276, startPoint y: 128, endPoint x: 391, endPoint y: 209, distance: 140.4
click at [391, 209] on div "READ BELOW UPDATED INSTRUCTIONS FOR PATRONS EXITING THE GARAGE: Please instruct…" at bounding box center [386, 215] width 319 height 277
click at [389, 220] on span "If the customer is irritated, upset, or irate" at bounding box center [386, 224] width 158 height 9
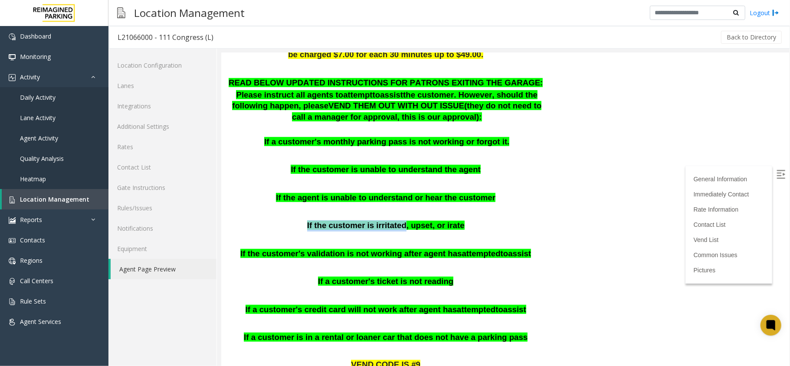
drag, startPoint x: 311, startPoint y: 216, endPoint x: 401, endPoint y: 221, distance: 89.5
click at [401, 221] on p "If the customer is irritated, upset, or irate" at bounding box center [386, 225] width 319 height 11
click at [364, 220] on span "If the customer is irritated, upset, or irate" at bounding box center [386, 224] width 158 height 9
drag, startPoint x: 310, startPoint y: 223, endPoint x: 361, endPoint y: 227, distance: 51.4
click at [361, 227] on div "READ BELOW UPDATED INSTRUCTIONS FOR PATRONS EXITING THE GARAGE: Please instruct…" at bounding box center [386, 215] width 319 height 277
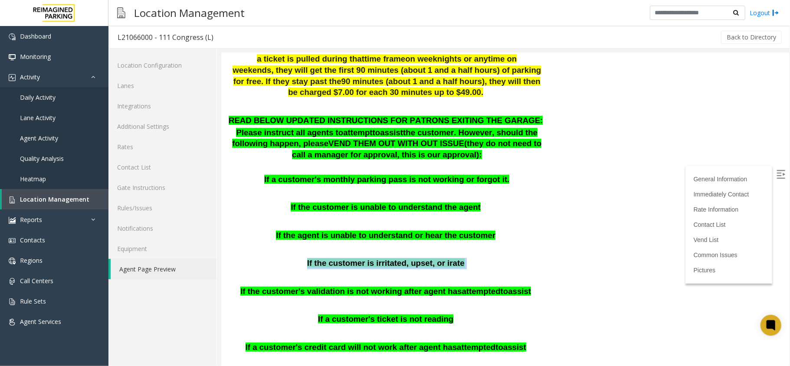
scroll to position [347, 0]
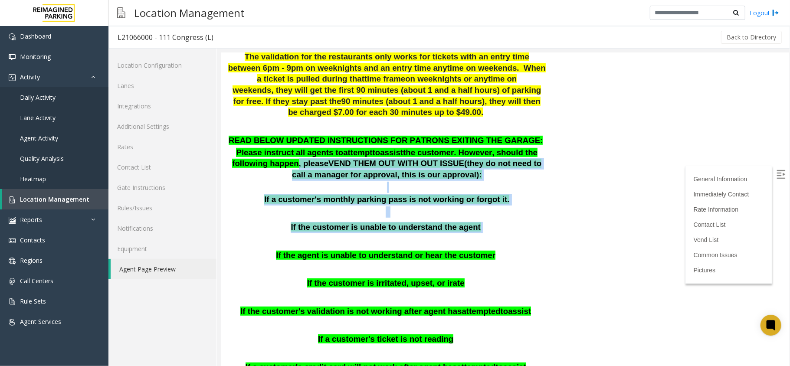
drag, startPoint x: 255, startPoint y: 150, endPoint x: 364, endPoint y: 228, distance: 134.3
click at [364, 228] on div "READ BELOW UPDATED INSTRUCTIONS FOR PATRONS EXITING THE GARAGE: Please instruct…" at bounding box center [386, 273] width 319 height 277
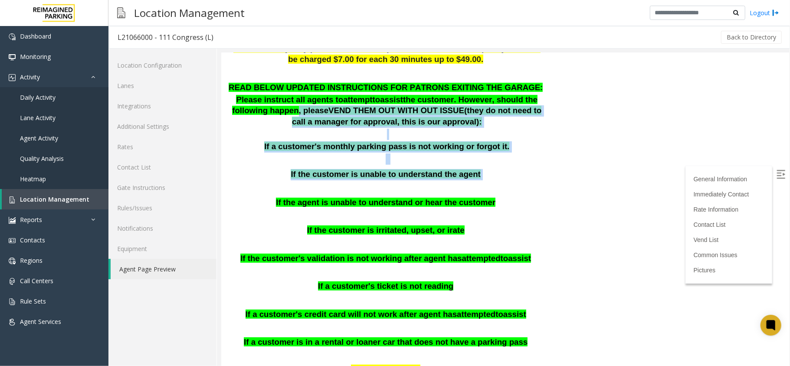
scroll to position [405, 0]
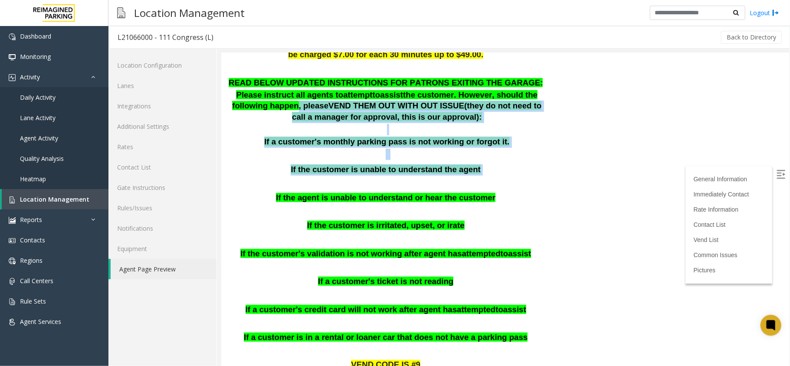
click at [287, 176] on p at bounding box center [386, 181] width 319 height 11
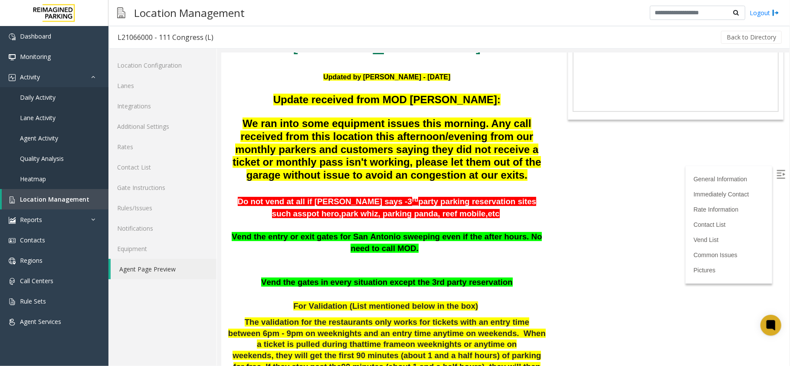
scroll to position [0, 0]
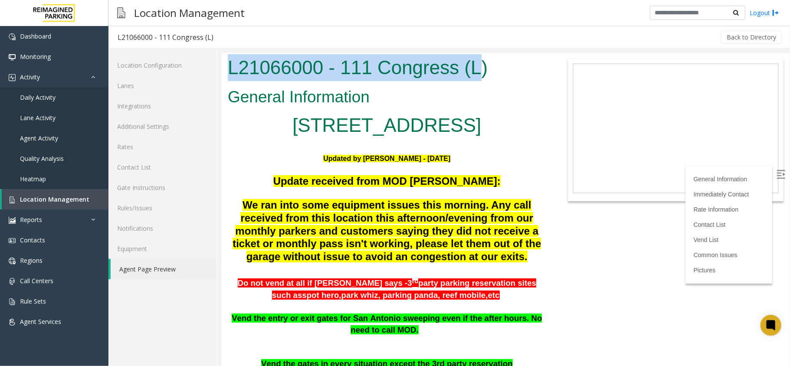
drag, startPoint x: 228, startPoint y: 70, endPoint x: 477, endPoint y: 77, distance: 249.2
click at [477, 77] on h1 "L21066000 - 111 Congress (L)" at bounding box center [386, 67] width 319 height 27
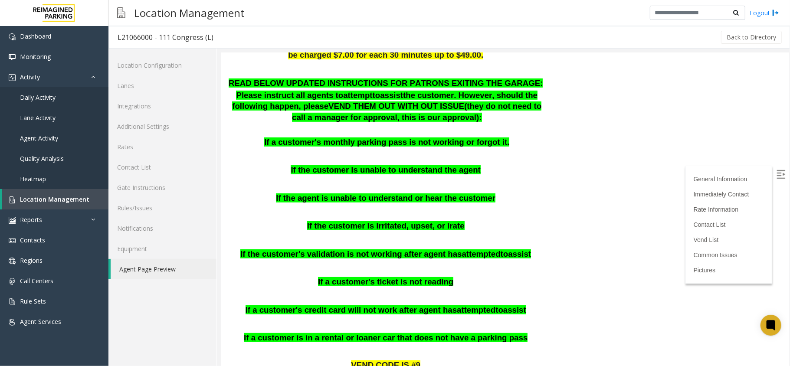
scroll to position [405, 0]
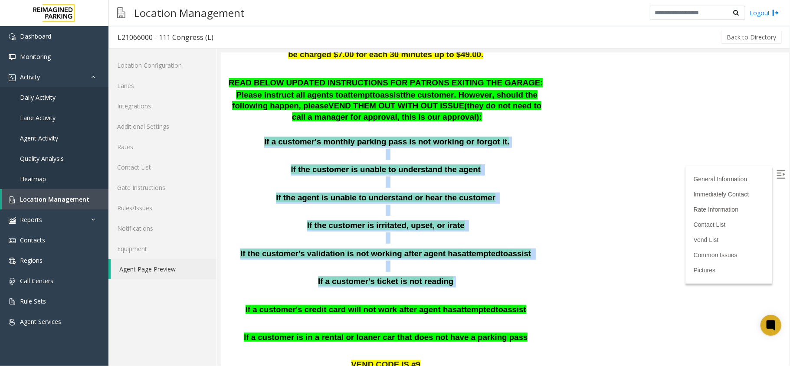
drag, startPoint x: 270, startPoint y: 126, endPoint x: 463, endPoint y: 270, distance: 240.9
click at [463, 270] on div "READ BELOW UPDATED INSTRUCTIONS FOR PATRONS EXITING THE GARAGE: Please instruct…" at bounding box center [386, 215] width 319 height 277
click at [417, 249] on span "If the customer's validation is not working after agent has" at bounding box center [350, 253] width 221 height 9
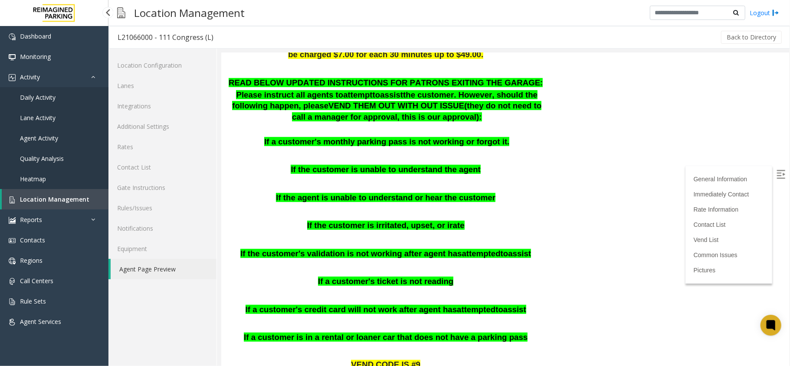
click at [76, 192] on link "Location Management" at bounding box center [55, 199] width 107 height 20
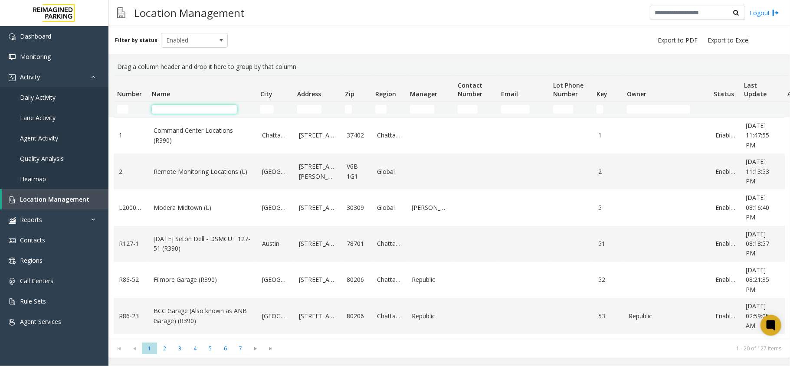
click at [177, 108] on input "Name Filter" at bounding box center [194, 109] width 85 height 9
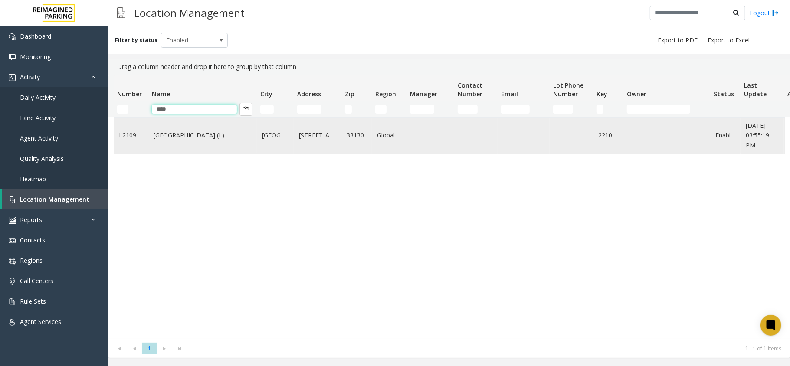
type input "****"
click at [184, 139] on link "Brickell City Centre (L)" at bounding box center [203, 136] width 98 height 10
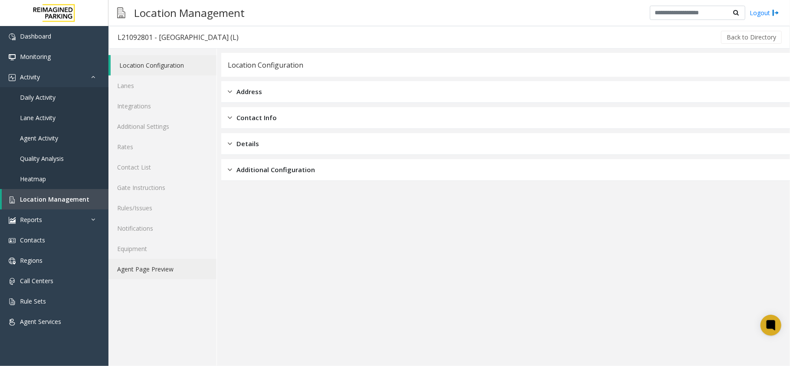
click at [159, 268] on link "Agent Page Preview" at bounding box center [162, 269] width 108 height 20
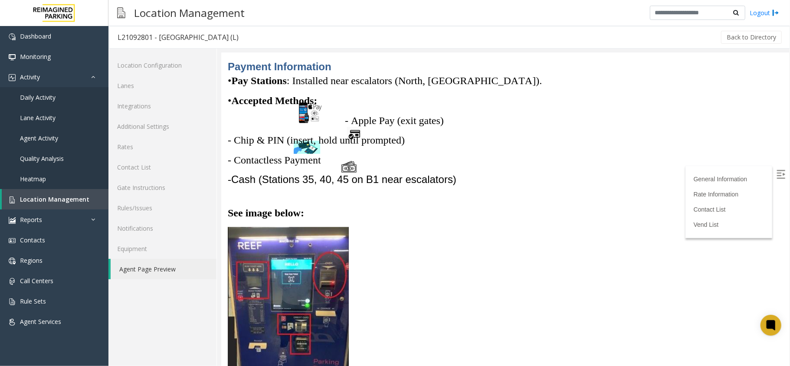
scroll to position [1273, 0]
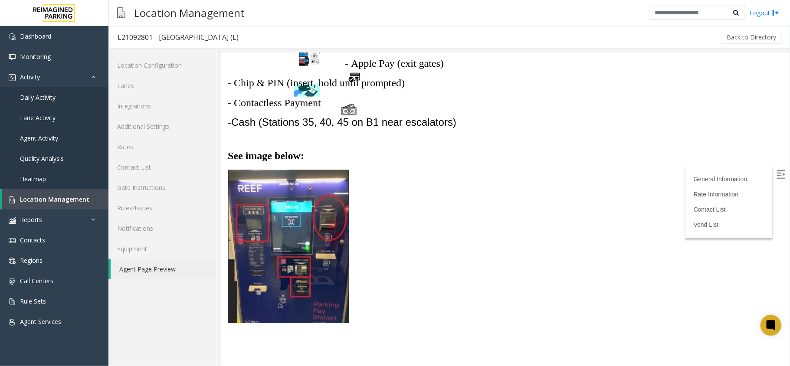
click at [323, 301] on img at bounding box center [287, 246] width 121 height 154
click at [291, 246] on img at bounding box center [287, 246] width 121 height 154
click at [251, 233] on img at bounding box center [287, 246] width 121 height 154
click at [253, 178] on img at bounding box center [287, 246] width 121 height 154
click at [99, 197] on link "Location Management" at bounding box center [55, 199] width 107 height 20
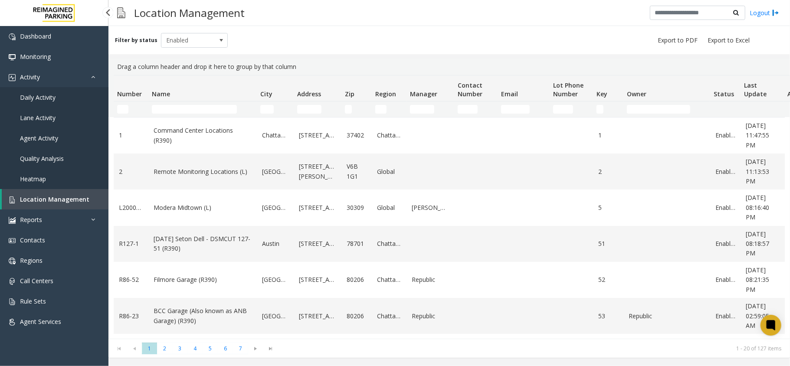
click at [49, 101] on span "Daily Activity" at bounding box center [38, 97] width 36 height 8
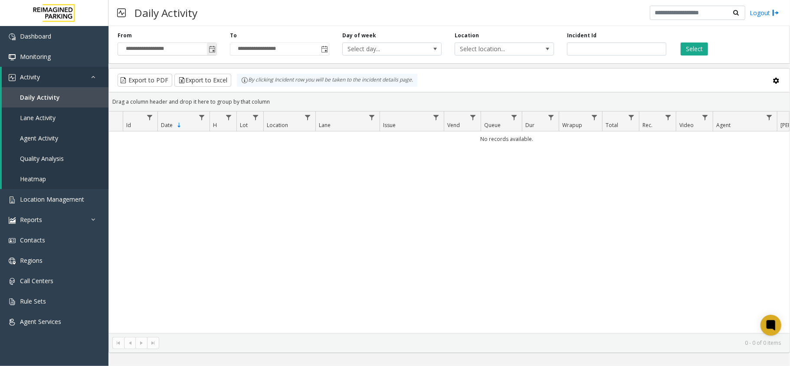
click at [215, 50] on span "Toggle popup" at bounding box center [212, 49] width 7 height 7
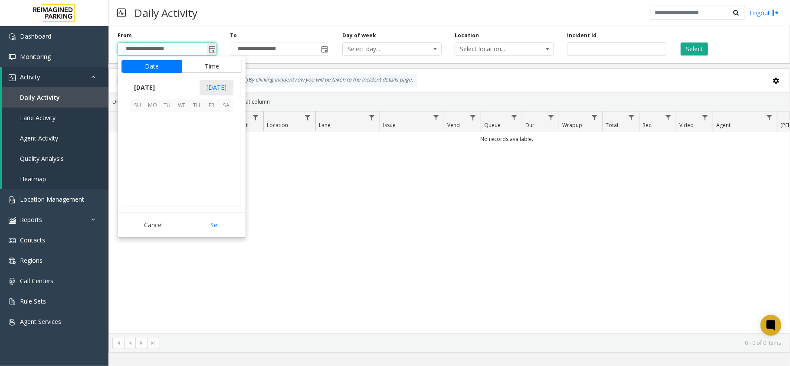
scroll to position [155753, 0]
click at [153, 119] on span "1" at bounding box center [152, 119] width 15 height 15
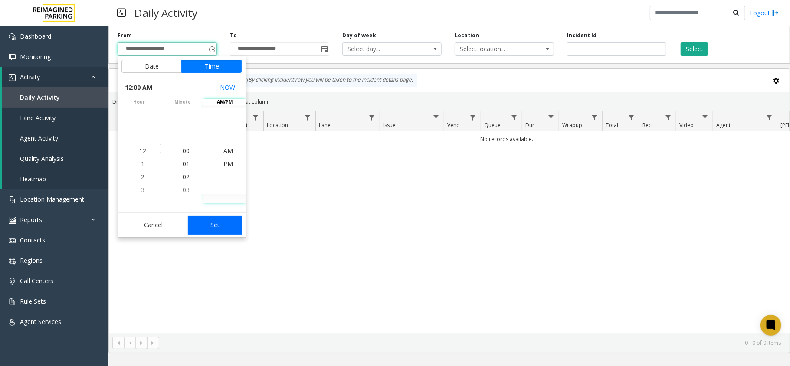
click at [207, 229] on button "Set" at bounding box center [215, 225] width 55 height 19
type input "**********"
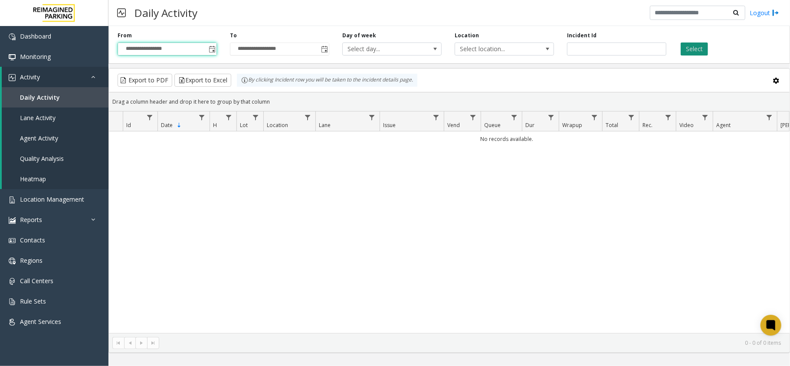
click at [695, 53] on button "Select" at bounding box center [694, 49] width 27 height 13
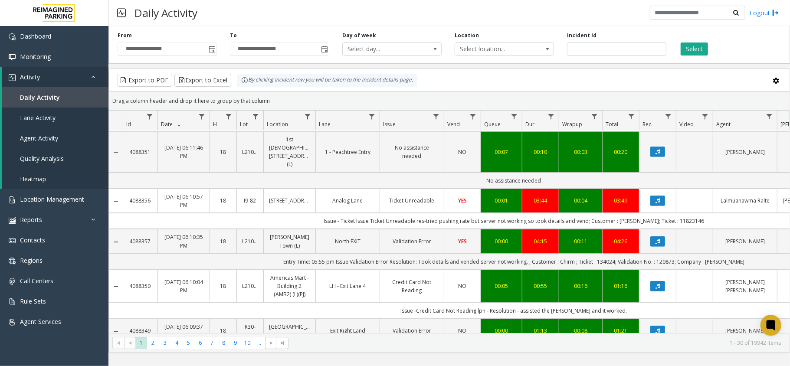
scroll to position [463, 0]
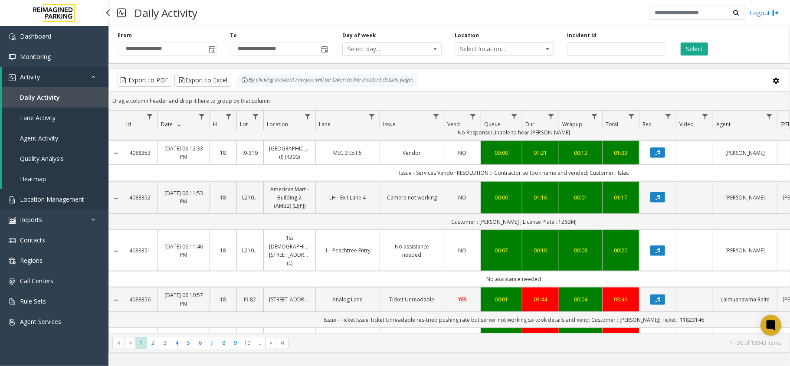
click at [73, 205] on link "Location Management" at bounding box center [54, 199] width 108 height 20
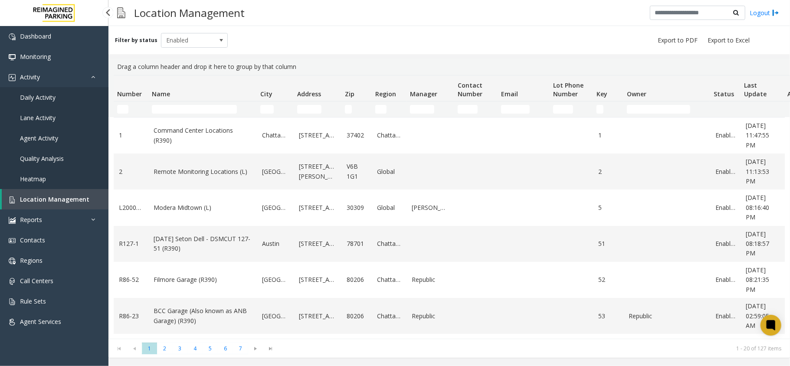
click at [68, 95] on link "Daily Activity" at bounding box center [54, 97] width 108 height 20
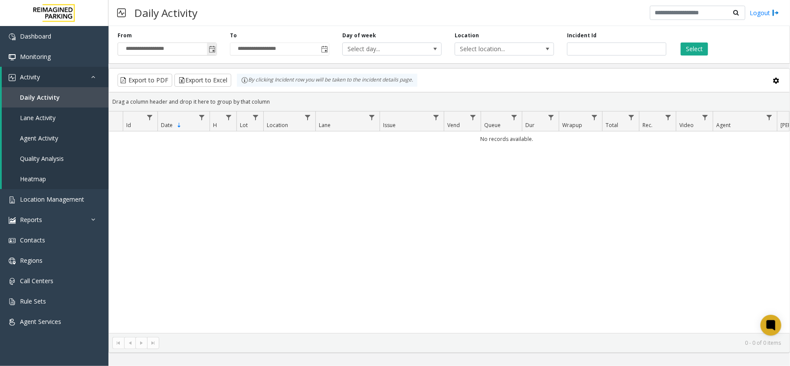
click at [211, 55] on span "Toggle popup" at bounding box center [212, 49] width 10 height 14
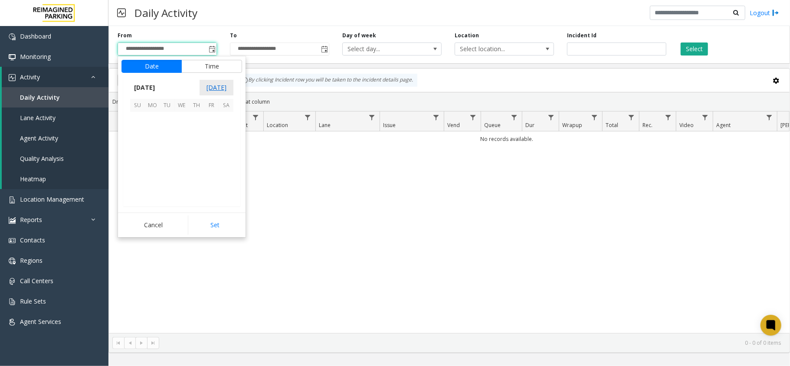
scroll to position [155753, 0]
click at [211, 123] on span "5" at bounding box center [211, 119] width 15 height 15
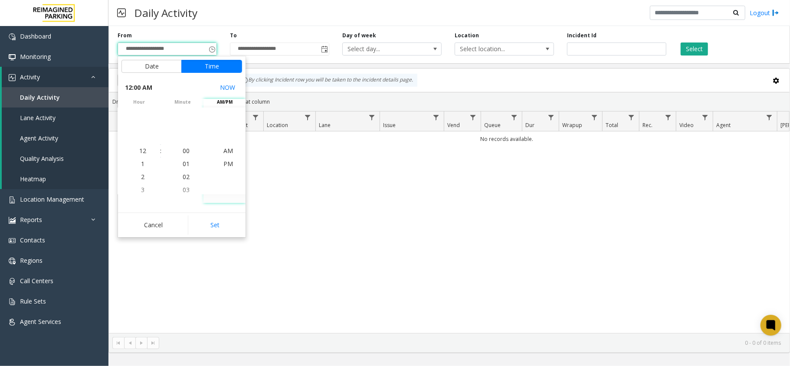
drag, startPoint x: 220, startPoint y: 231, endPoint x: 226, endPoint y: 229, distance: 6.0
click at [220, 231] on button "Set" at bounding box center [215, 225] width 55 height 19
type input "**********"
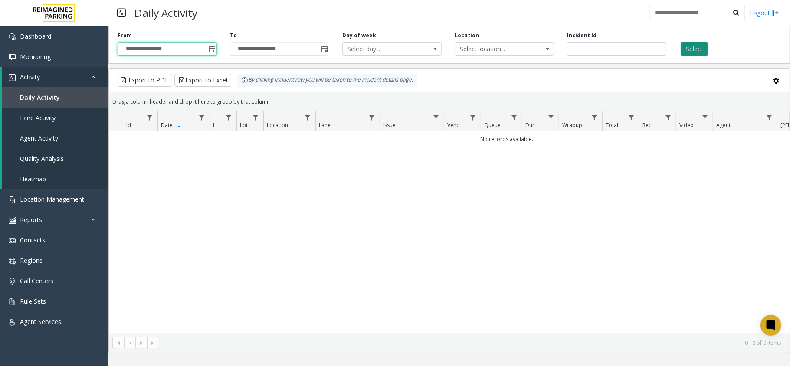
click at [695, 50] on button "Select" at bounding box center [694, 49] width 27 height 13
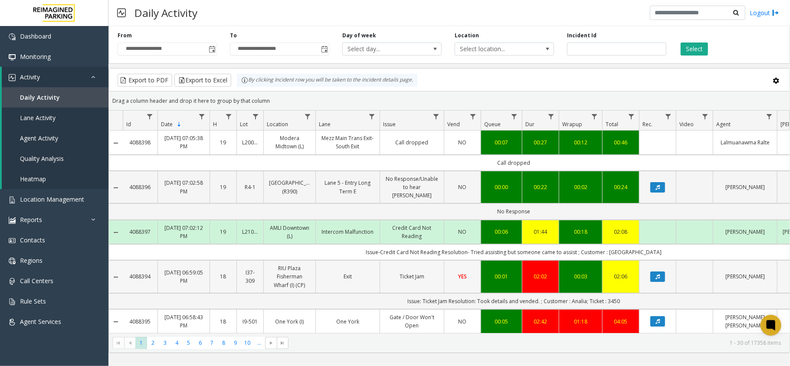
scroll to position [58, 0]
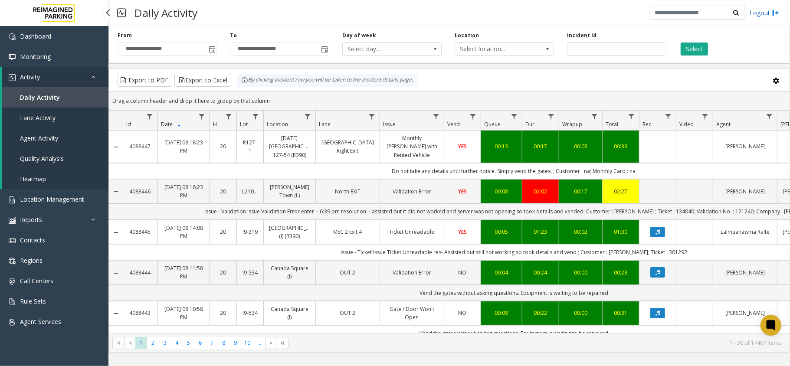
click at [769, 13] on link "Logout" at bounding box center [765, 12] width 30 height 9
